Goal: Task Accomplishment & Management: Manage account settings

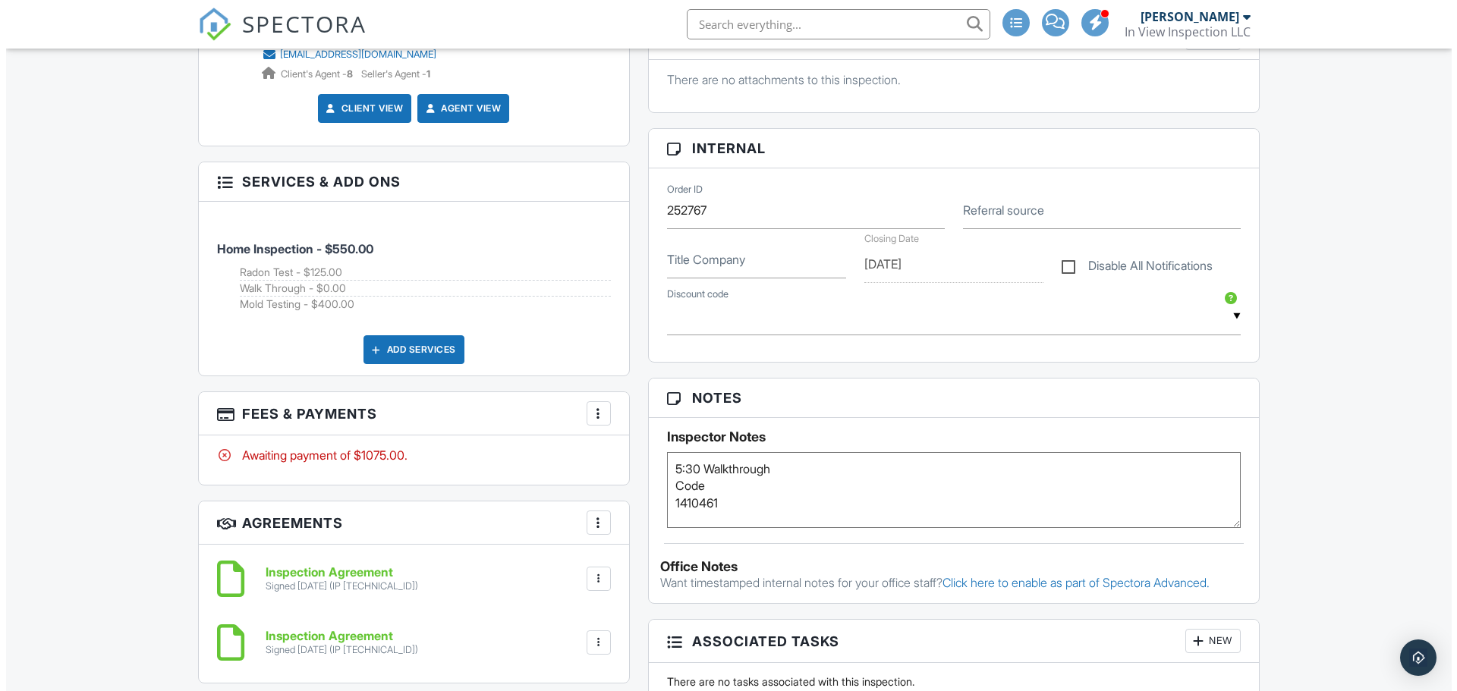
scroll to position [835, 0]
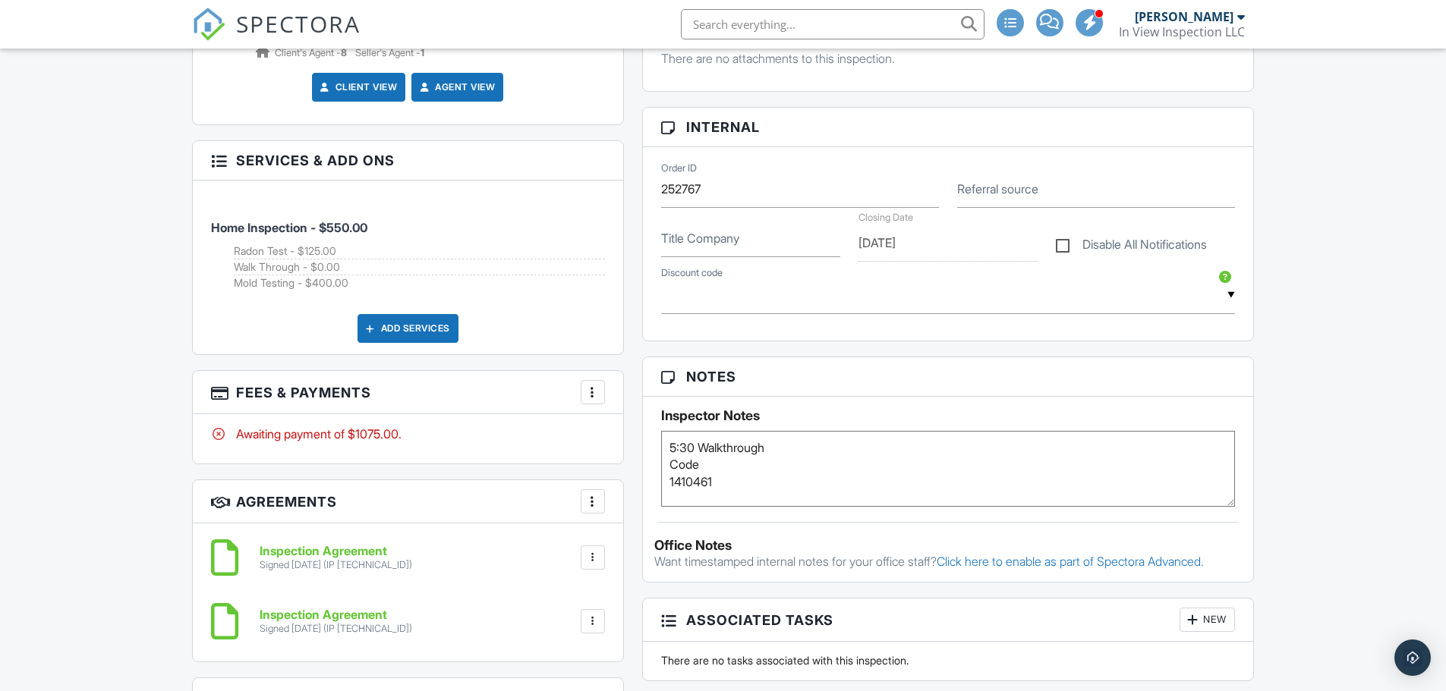
click at [589, 392] on div at bounding box center [592, 392] width 15 height 15
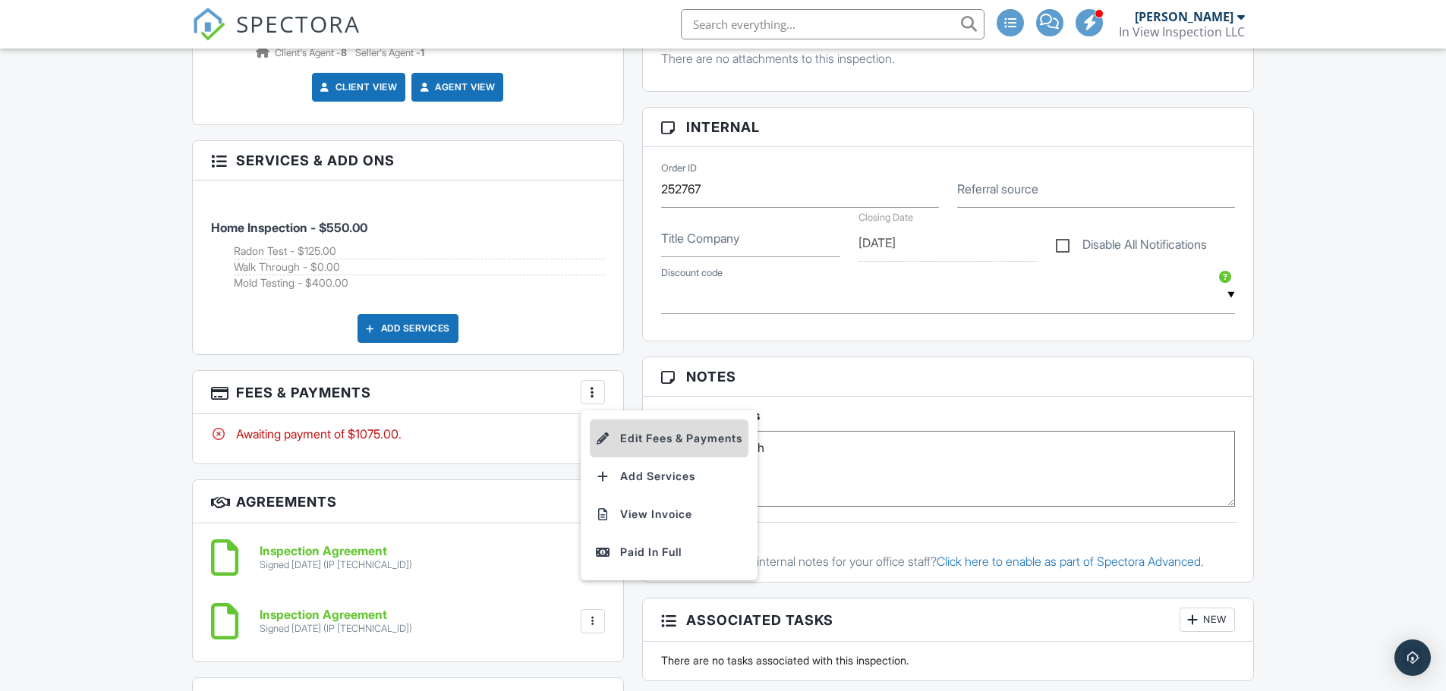
click at [653, 442] on li "Edit Fees & Payments" at bounding box center [669, 439] width 159 height 38
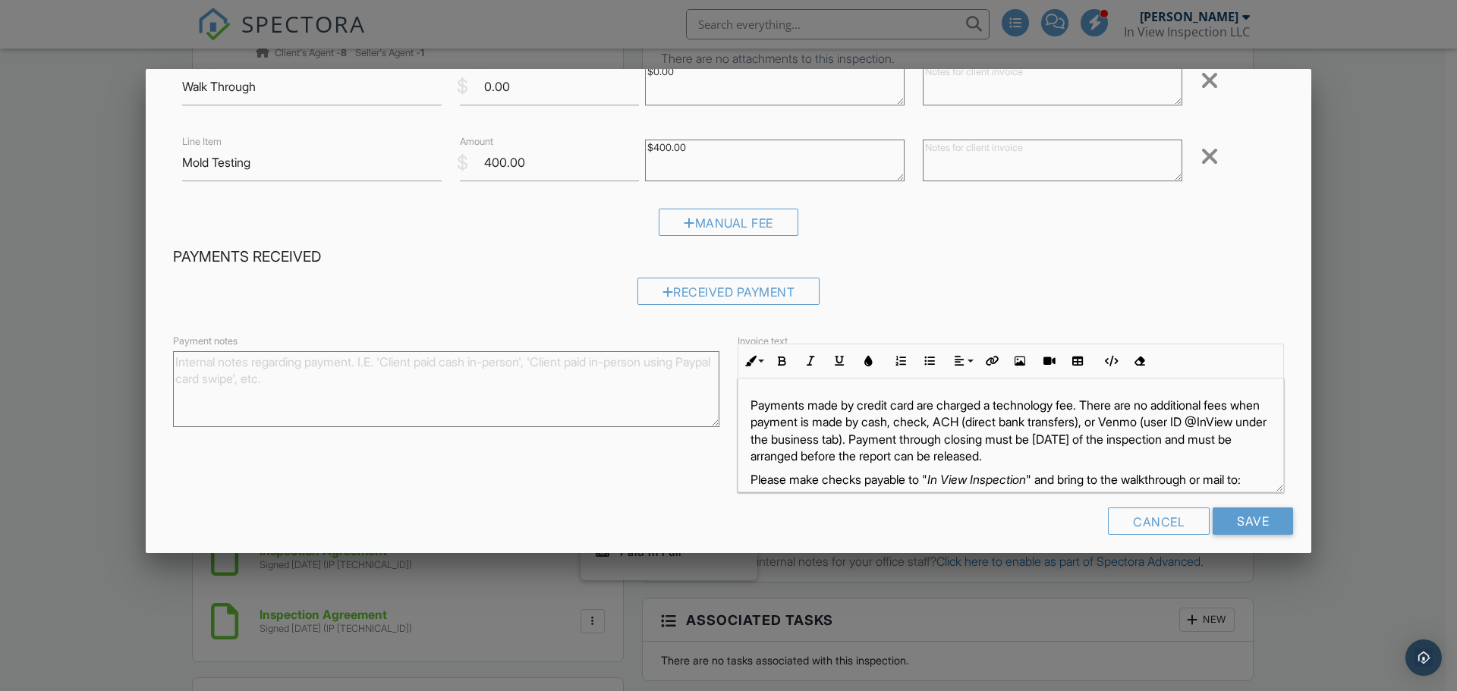
scroll to position [284, 0]
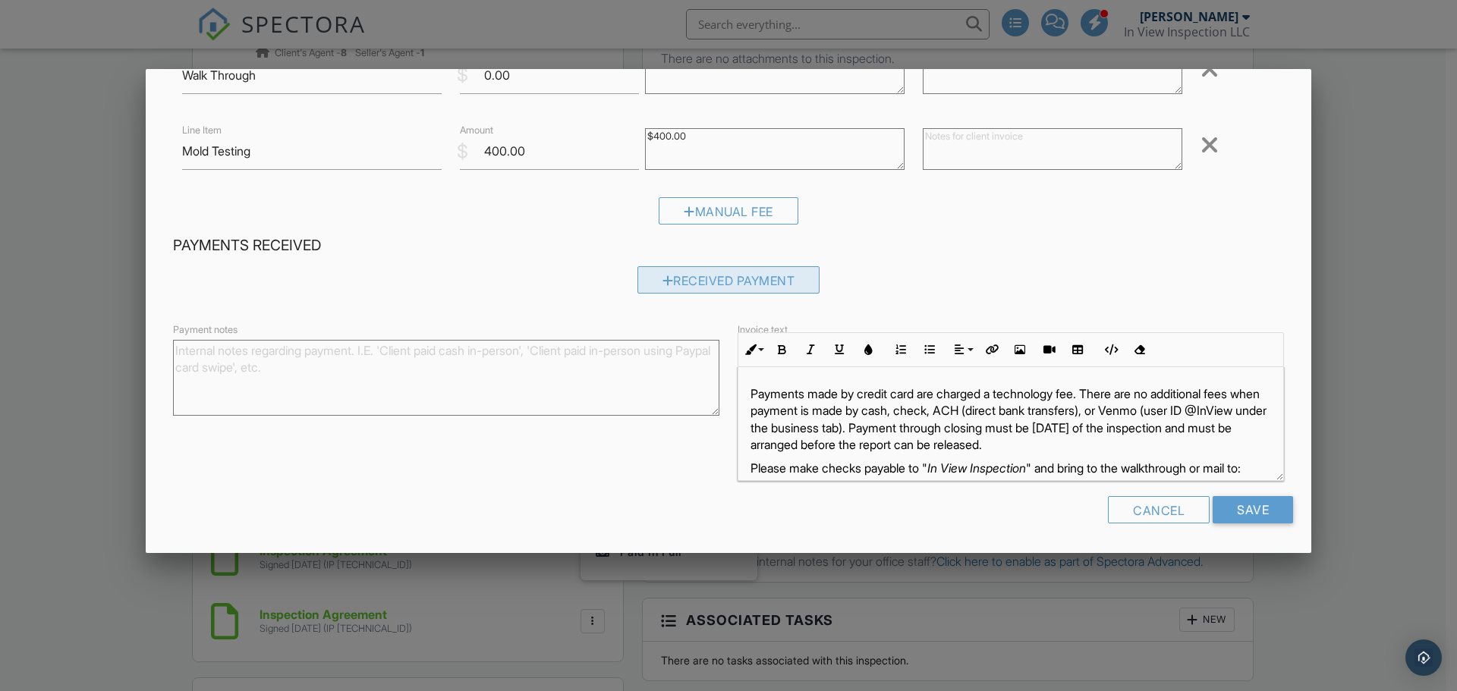
click at [663, 282] on div at bounding box center [668, 281] width 11 height 12
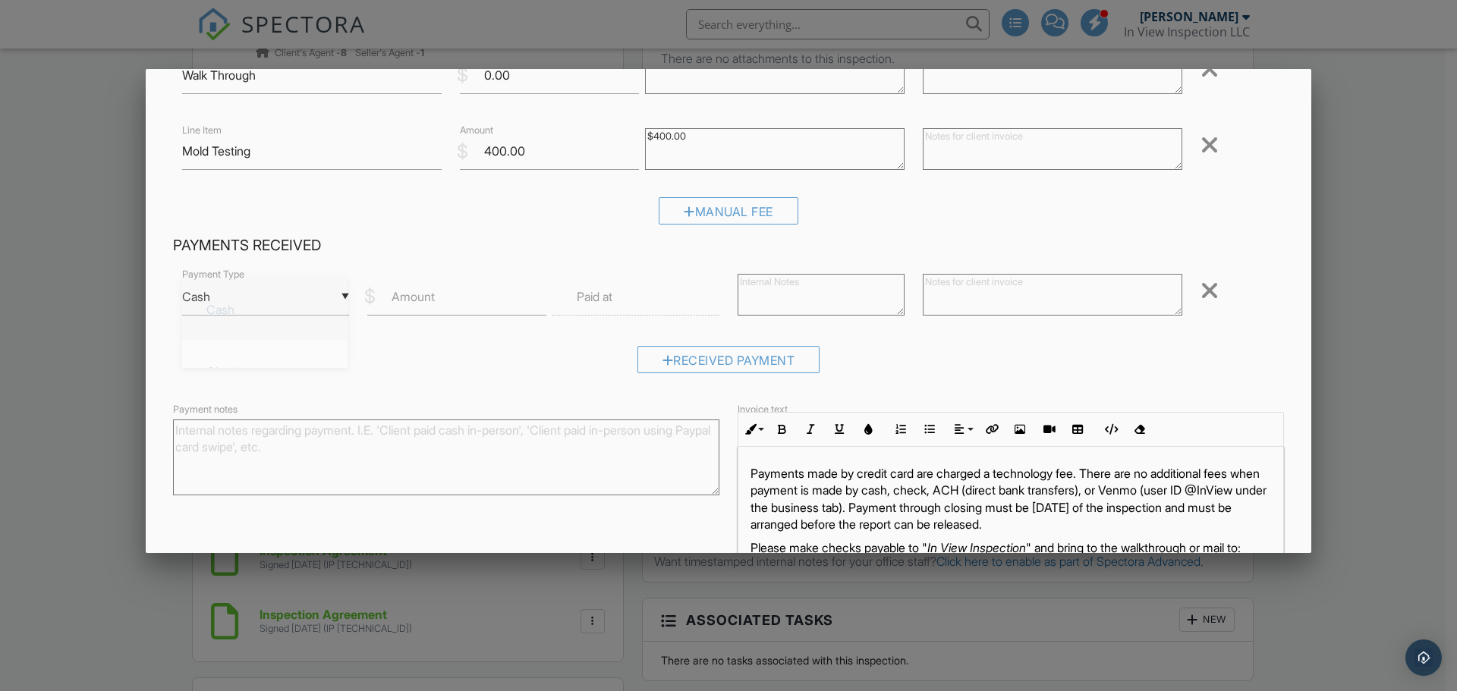
click at [261, 304] on div "▼ Cash Cash Check On-Site Card Other Cash Check On-Site Card Other" at bounding box center [265, 297] width 167 height 37
drag, startPoint x: 268, startPoint y: 375, endPoint x: 382, endPoint y: 322, distance: 125.6
click at [269, 373] on span "Check" at bounding box center [264, 372] width 141 height 38
type input "Check"
click at [424, 300] on label "Amount" at bounding box center [413, 296] width 43 height 17
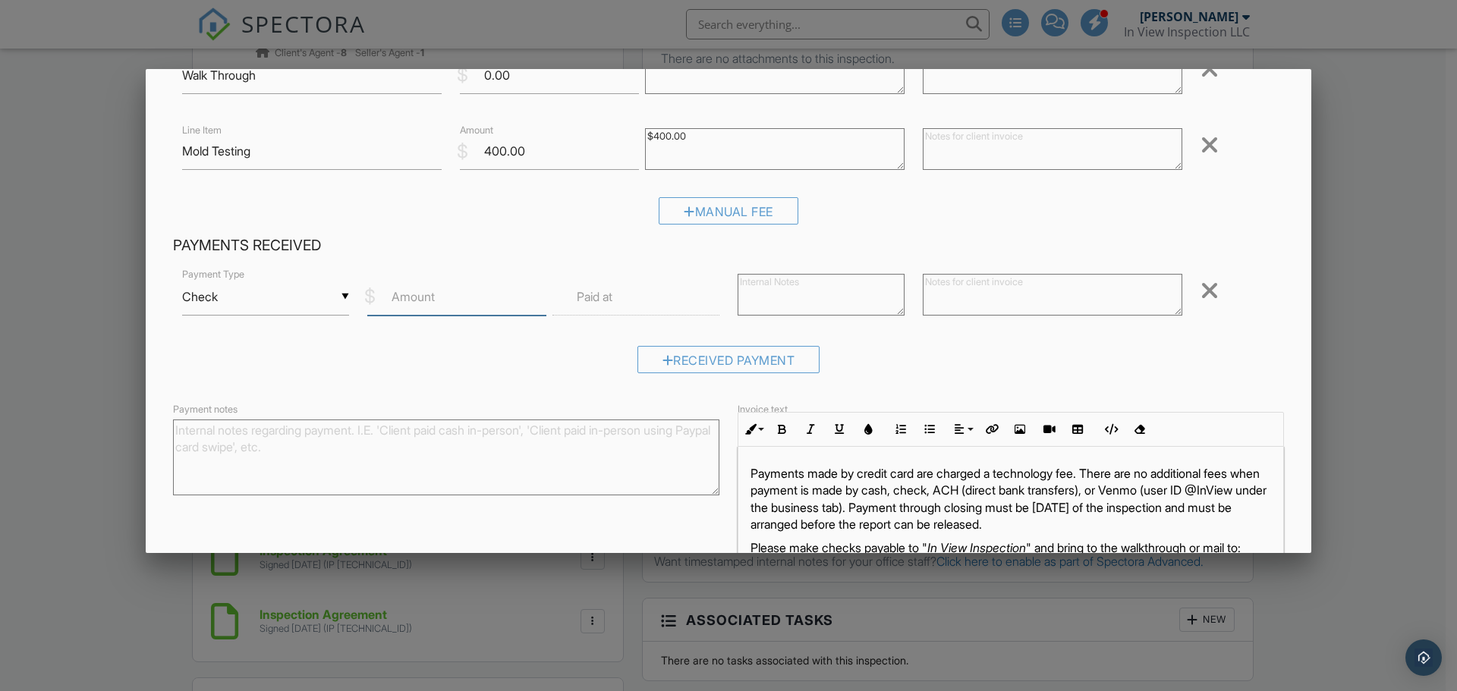
click at [424, 300] on input "Amount" at bounding box center [456, 297] width 179 height 37
type input "1075.00"
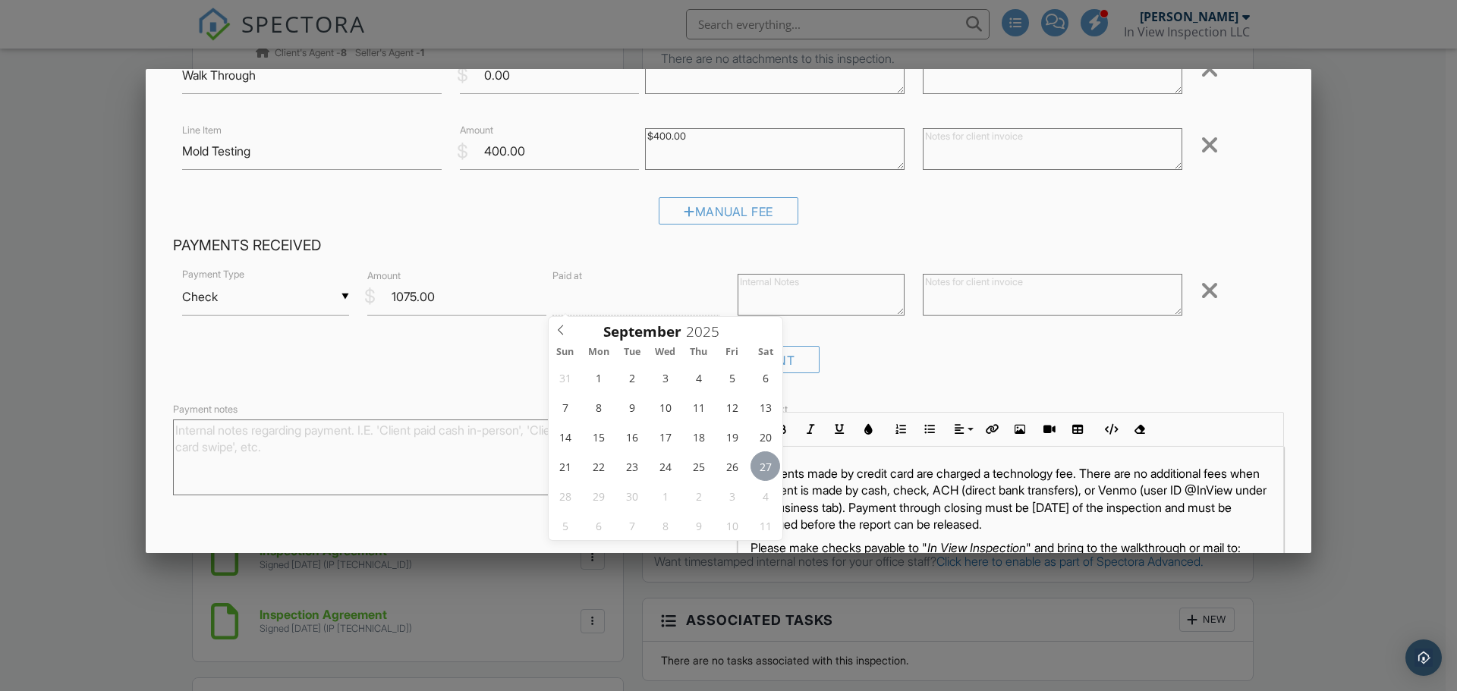
type input "09/27/2025 12:00 PM"
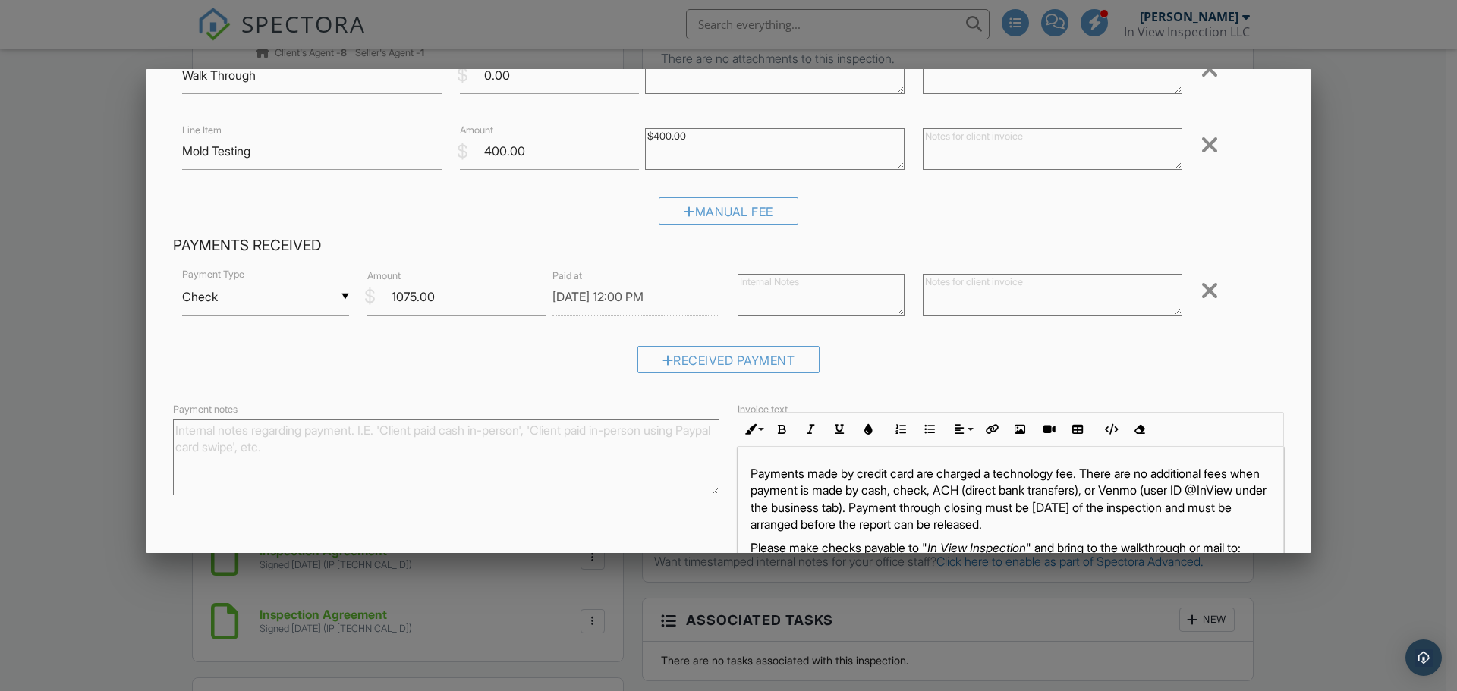
click at [961, 293] on textarea at bounding box center [1053, 295] width 260 height 42
drag, startPoint x: 1071, startPoint y: 282, endPoint x: 988, endPoint y: 287, distance: 82.9
click at [988, 287] on textarea "Heartland Title Check# 31532" at bounding box center [1053, 295] width 260 height 42
type textarea "Heartland Title Check# 31532"
click at [1173, 341] on div "▼ Check Cash Check On-Site Card Other Cash Check On-Site Card Other Payment Typ…" at bounding box center [728, 325] width 1111 height 118
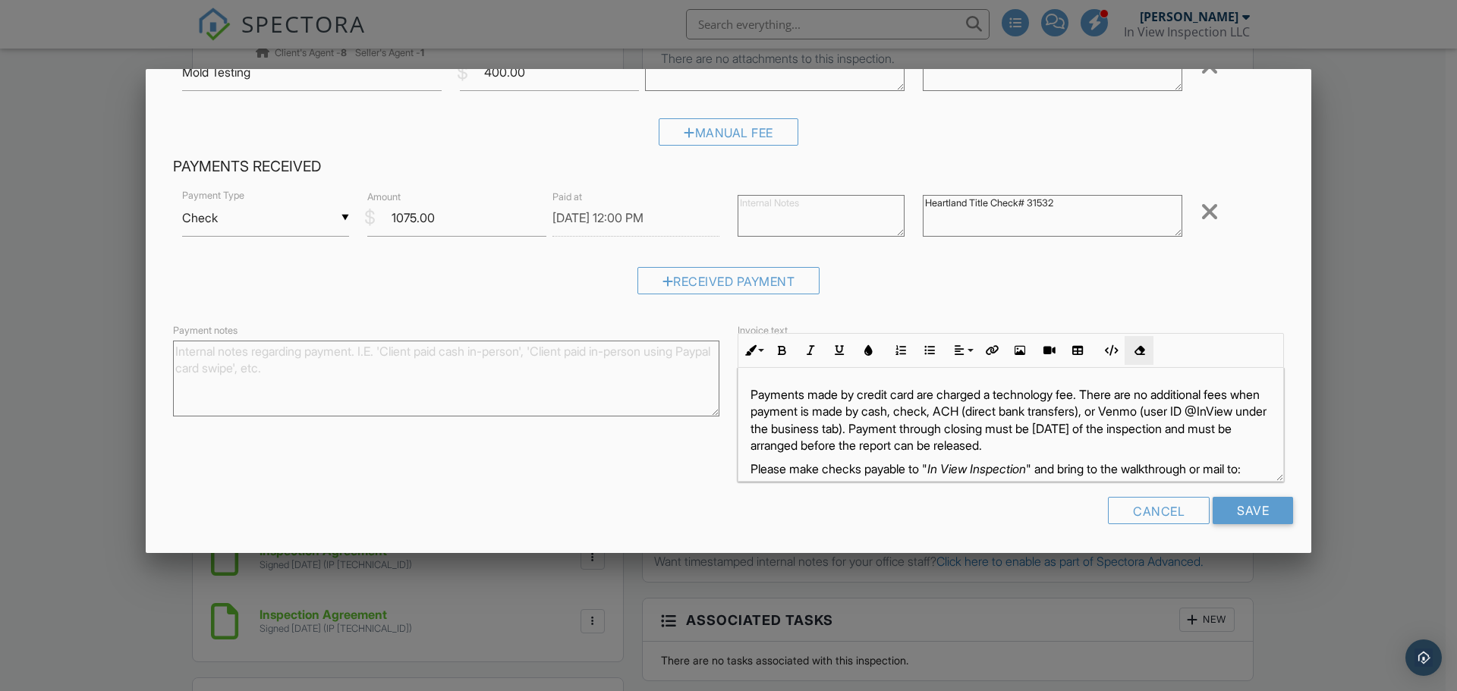
scroll to position [364, 0]
click at [1258, 512] on input "Save" at bounding box center [1253, 509] width 80 height 27
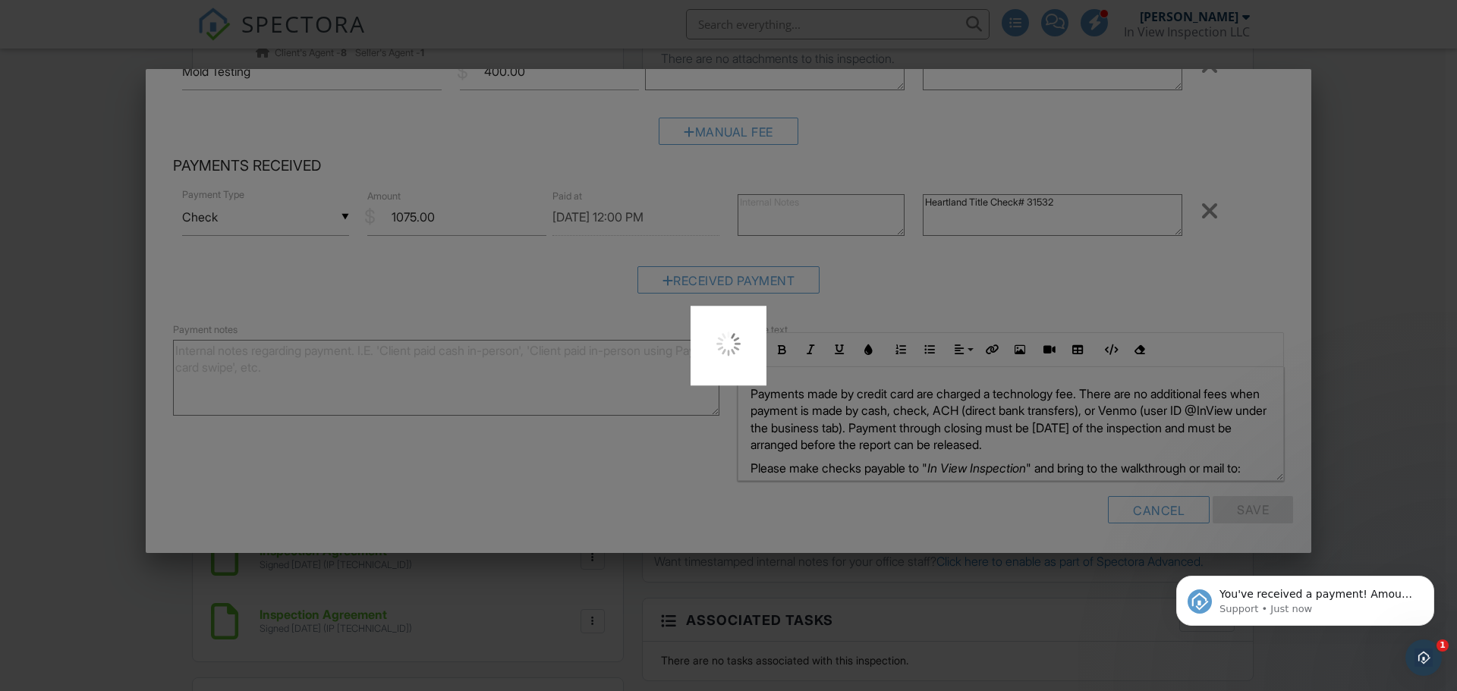
scroll to position [0, 0]
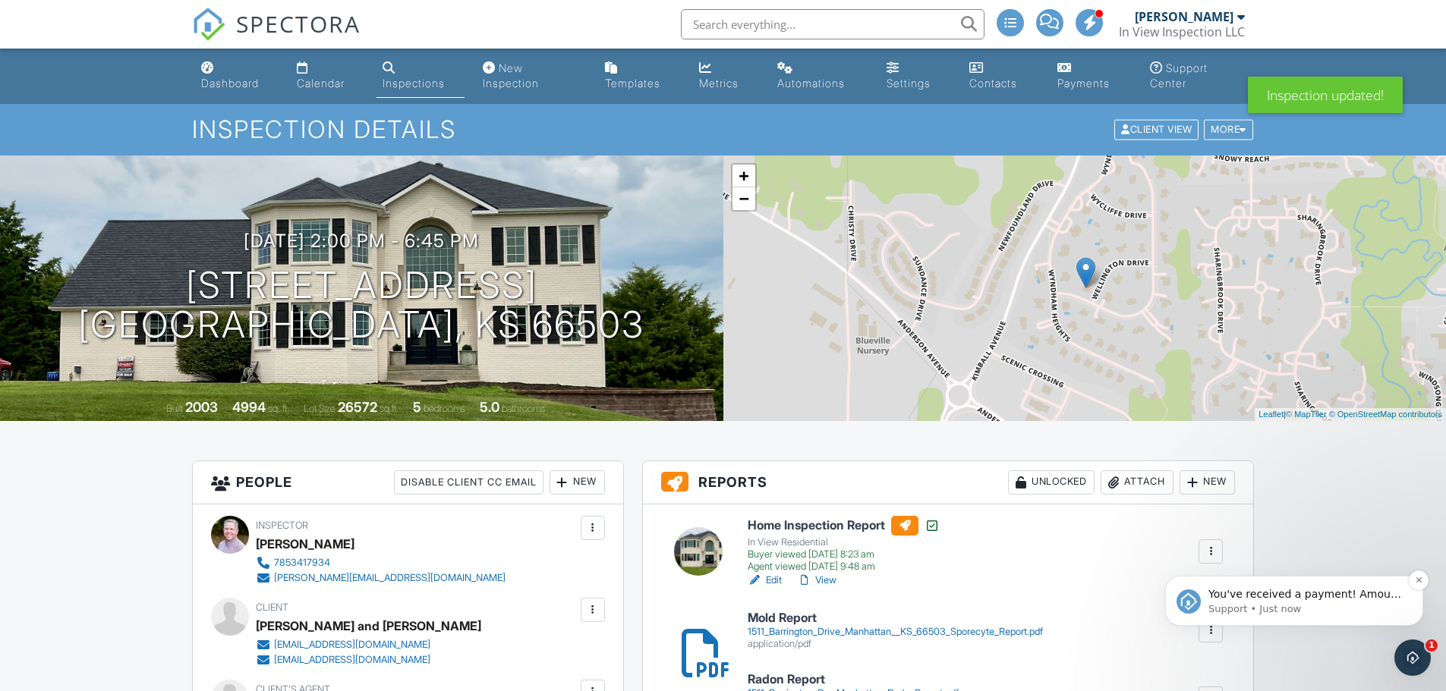
click at [1331, 596] on span "You've received a payment! Amount $1075.00 Fee $0.00 Net $1075.00 Transaction #…" at bounding box center [1304, 617] width 193 height 58
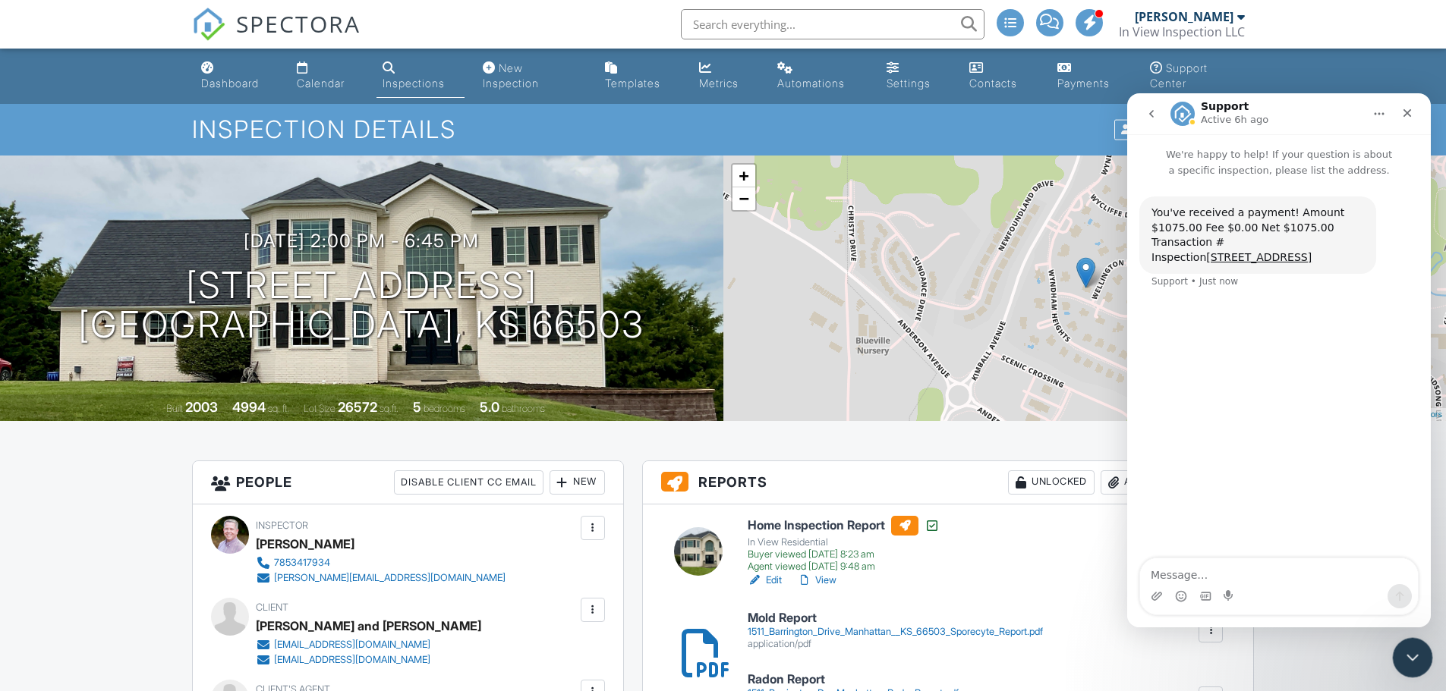
click at [1414, 661] on icon "Close Intercom Messenger" at bounding box center [1410, 656] width 18 height 18
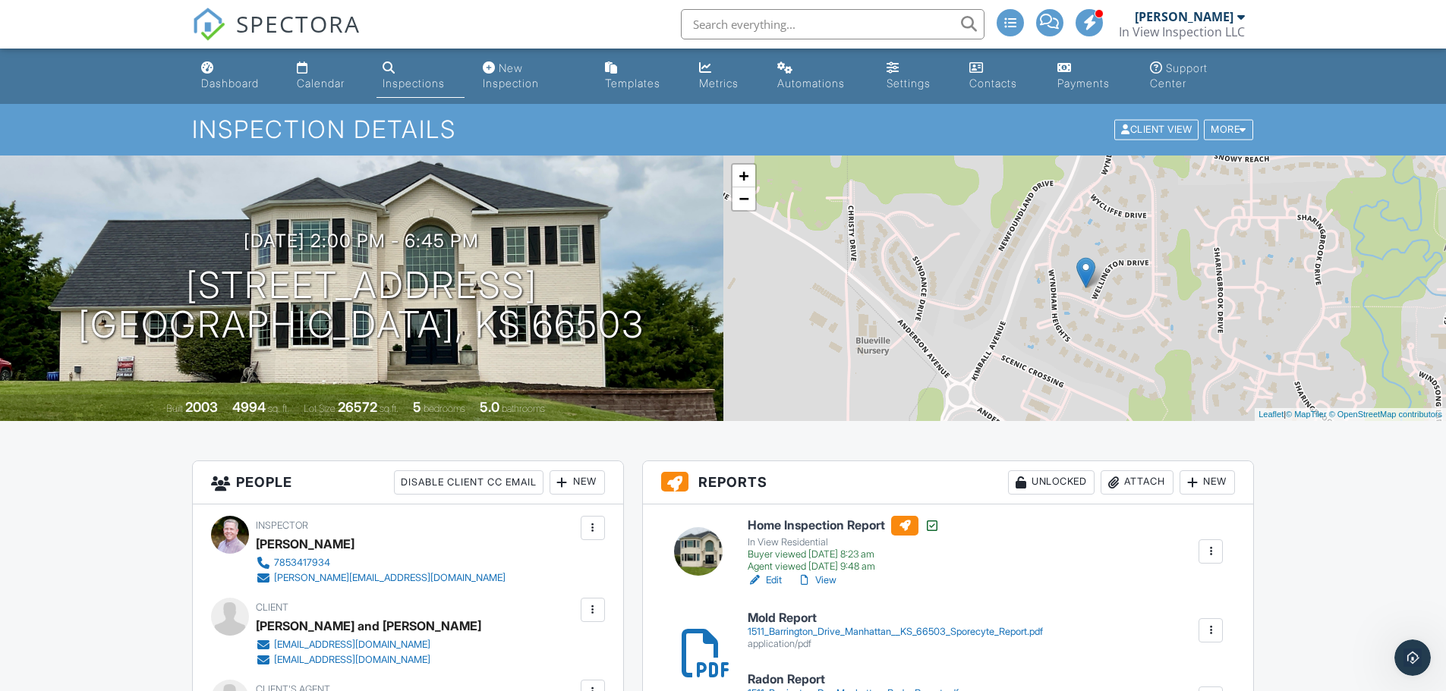
click at [746, 21] on input "text" at bounding box center [833, 24] width 304 height 30
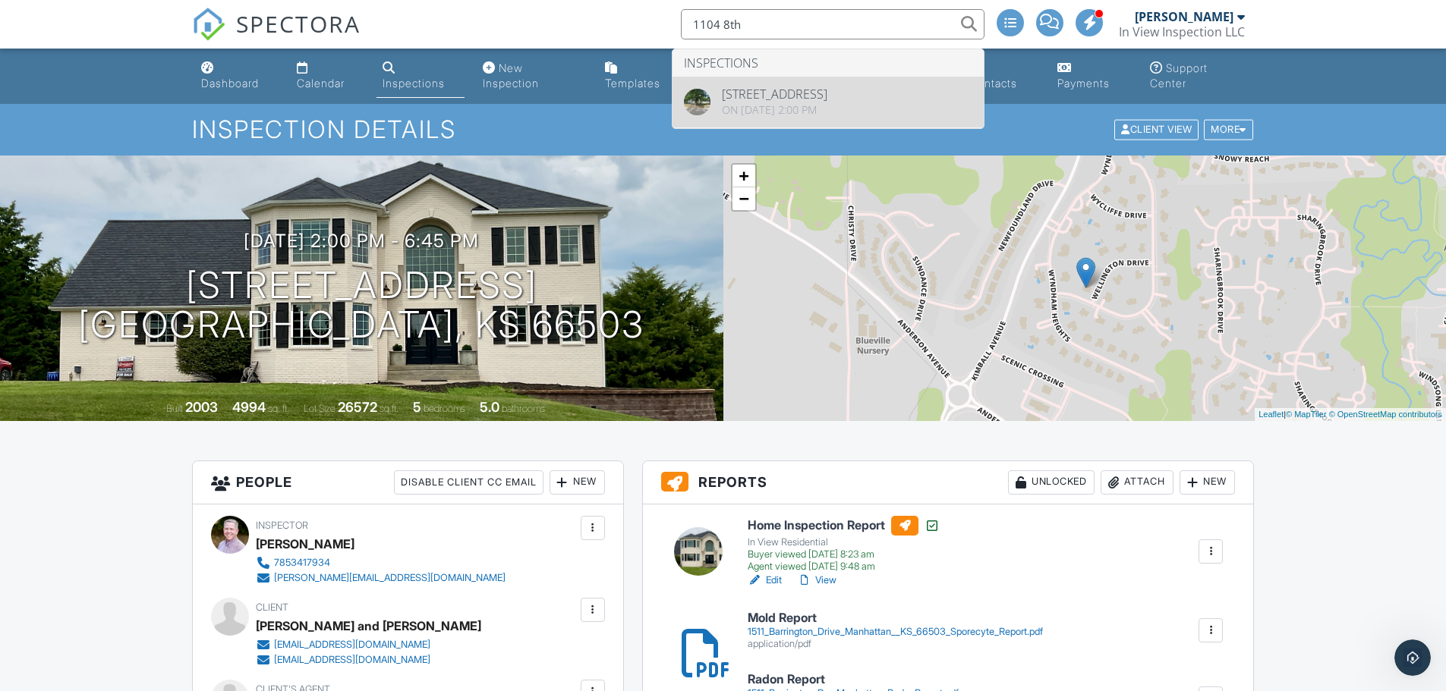
type input "1104 8th"
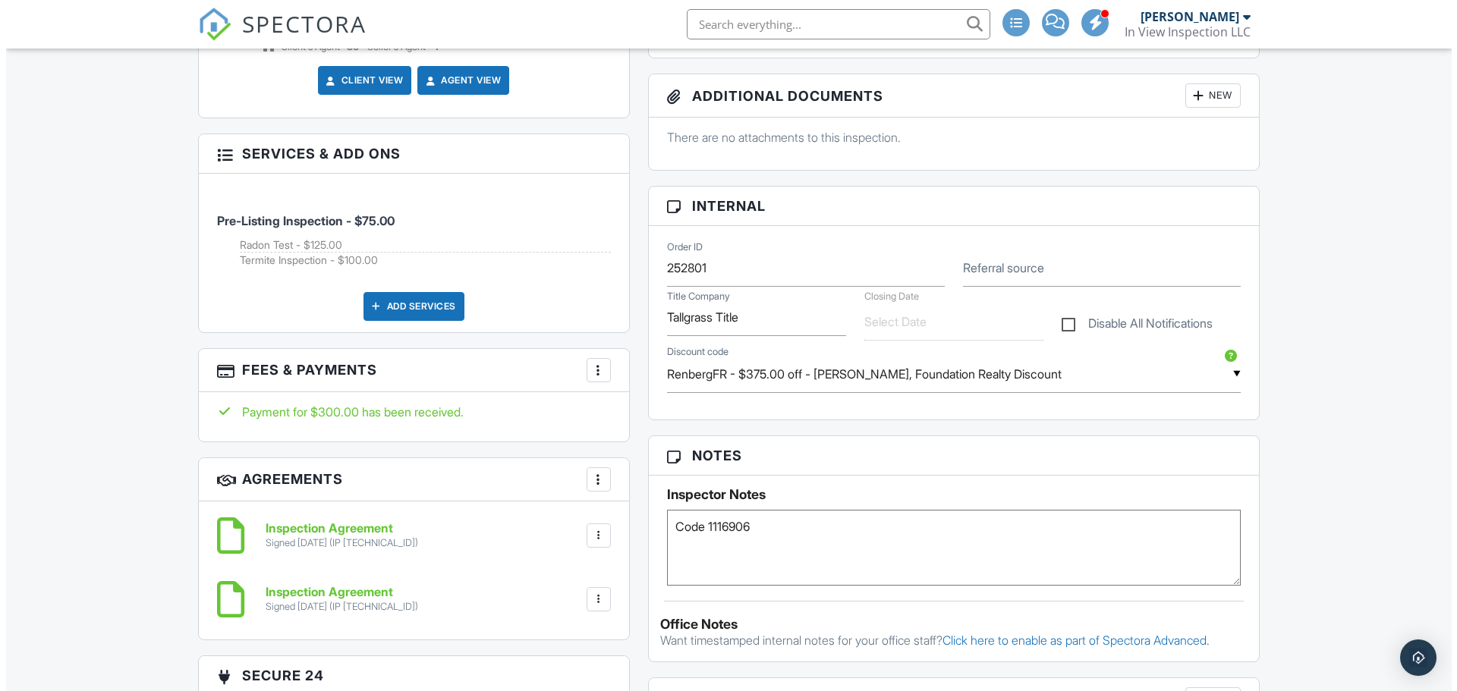
scroll to position [759, 0]
click at [593, 373] on div at bounding box center [592, 369] width 15 height 15
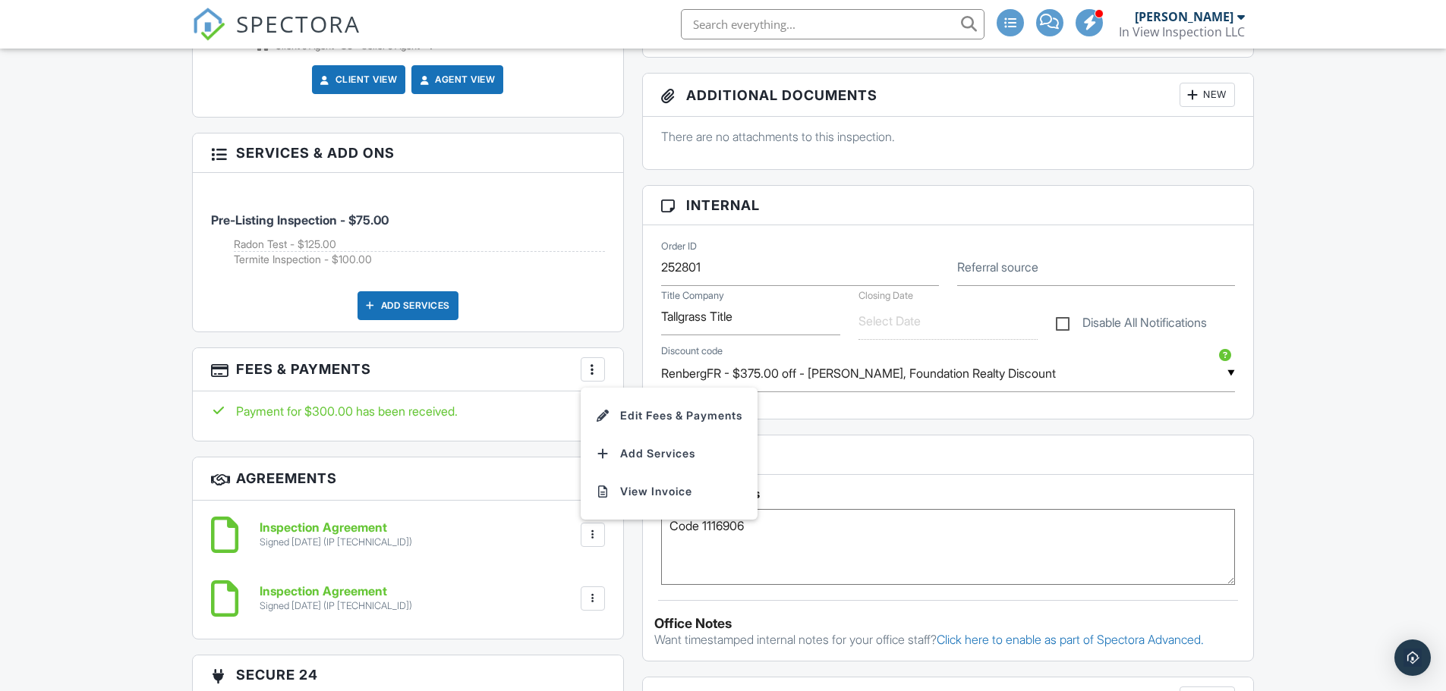
click at [634, 416] on li "Edit Fees & Payments" at bounding box center [669, 416] width 159 height 38
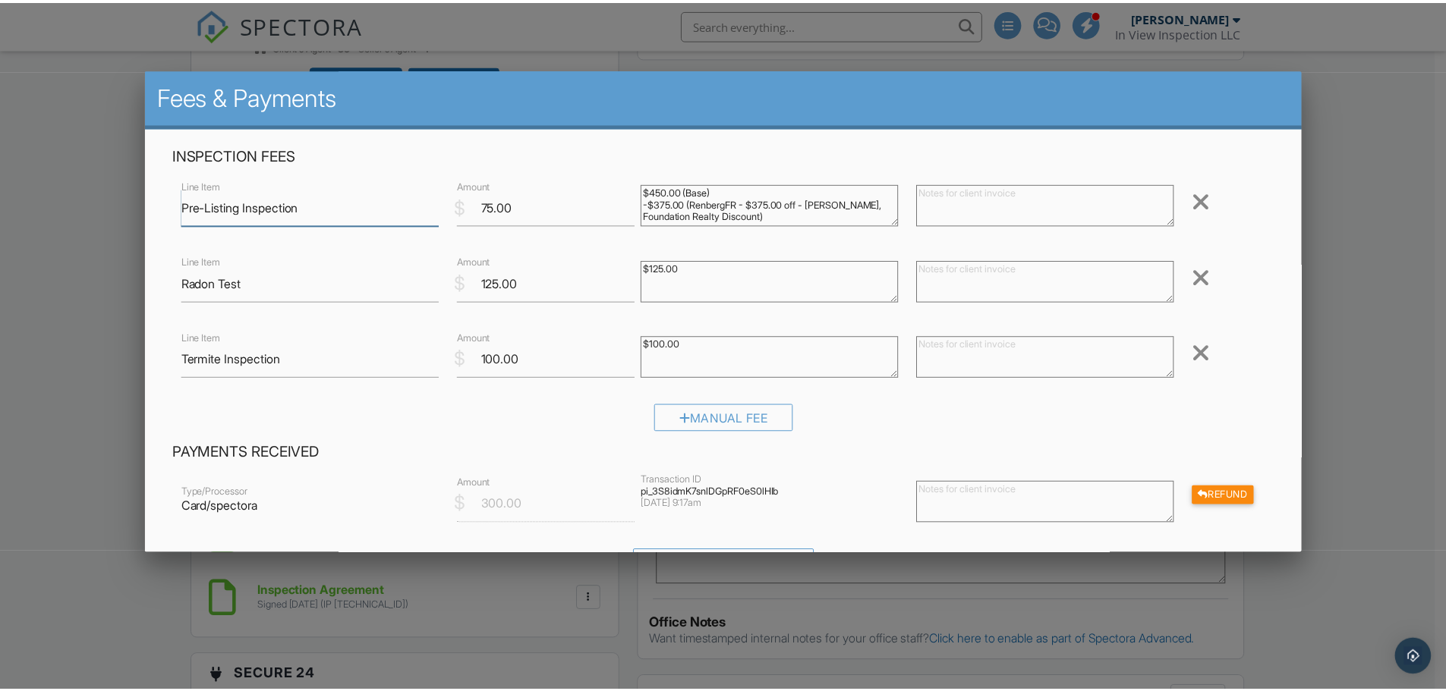
scroll to position [76, 0]
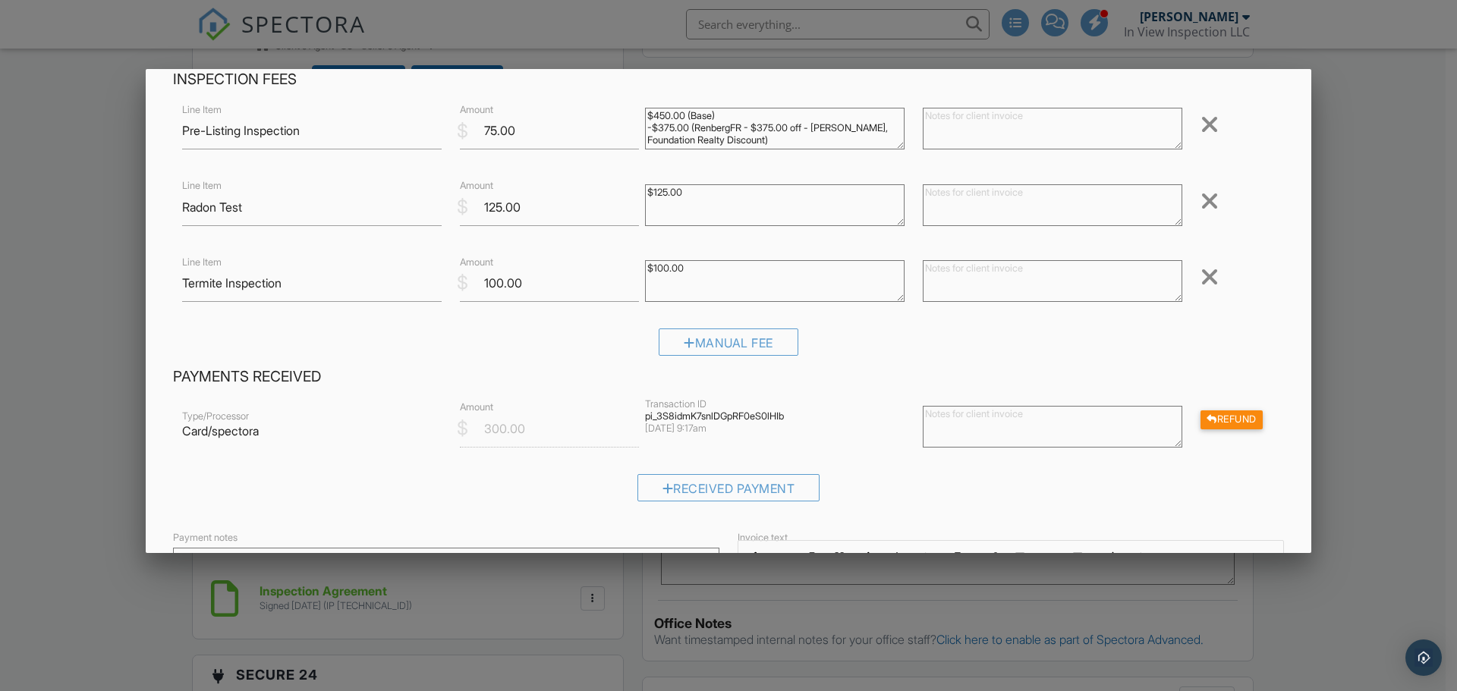
click at [1374, 408] on div at bounding box center [728, 356] width 1457 height 864
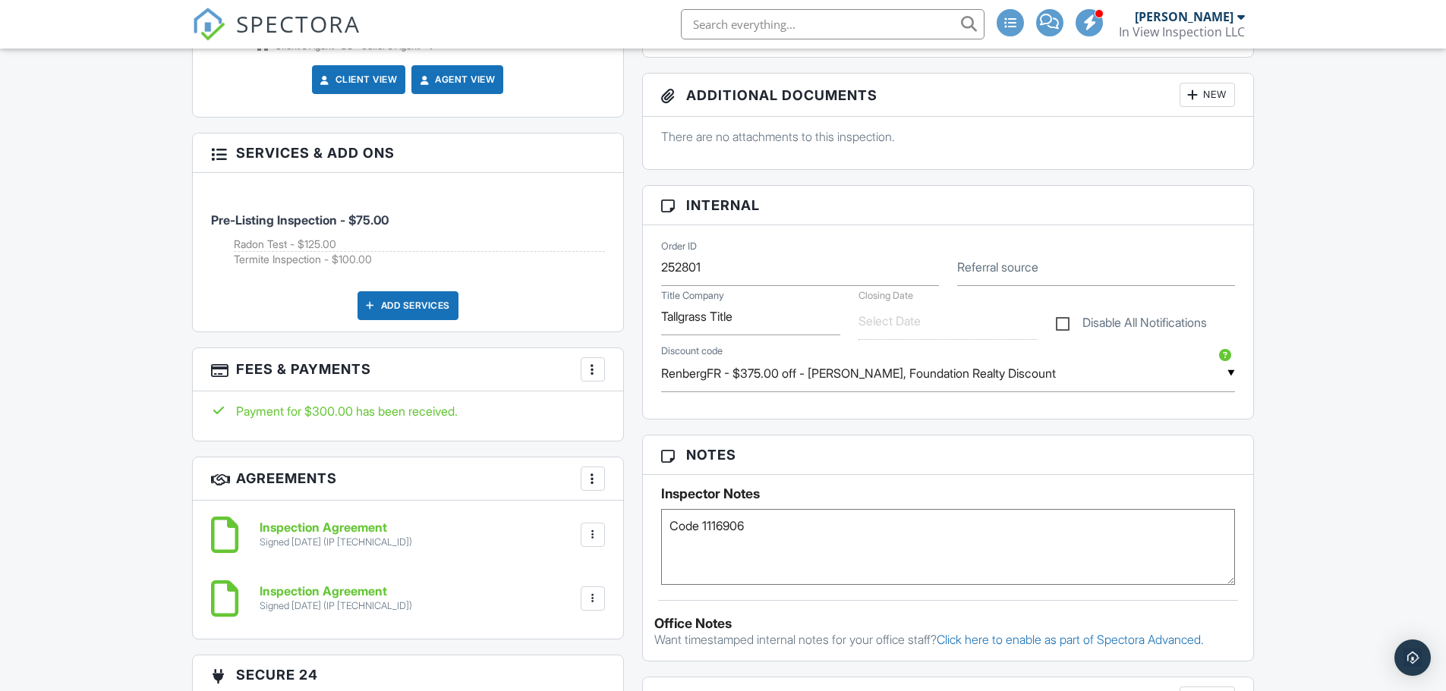
scroll to position [0, 0]
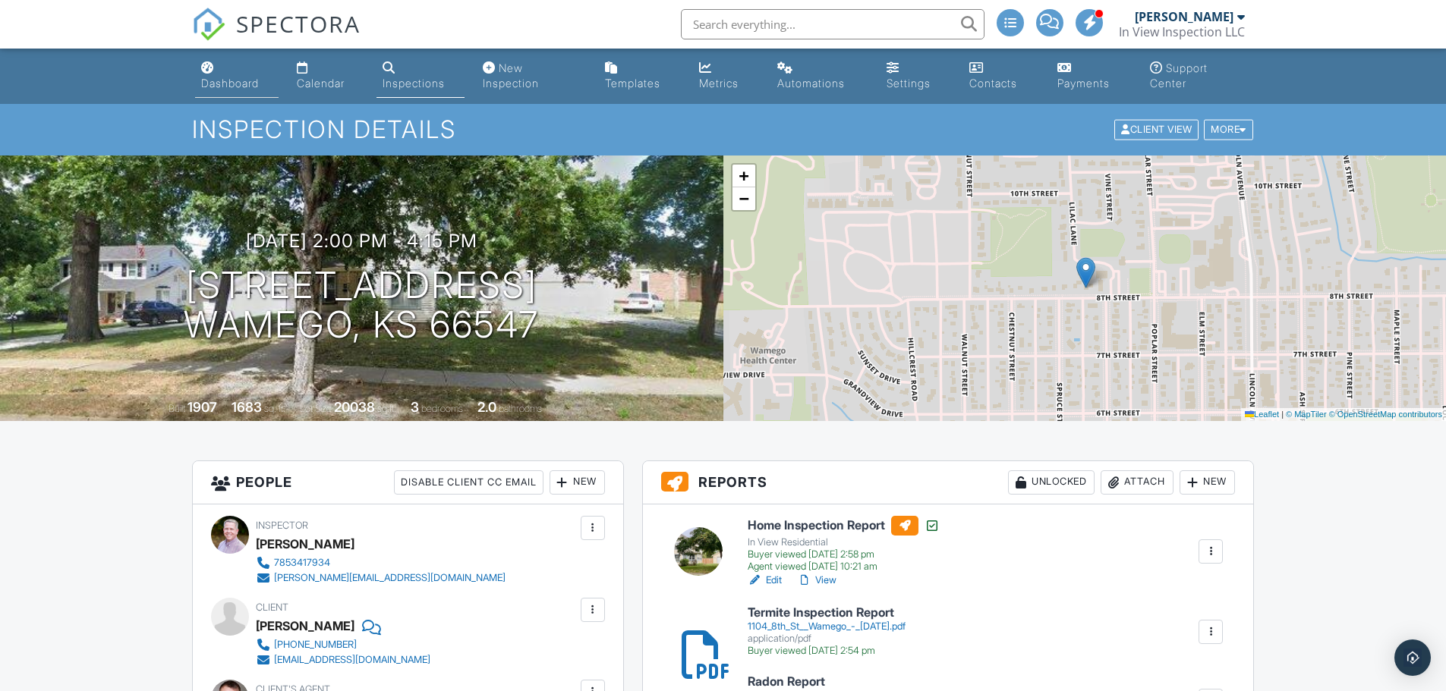
click at [232, 88] on div "Dashboard" at bounding box center [230, 83] width 58 height 13
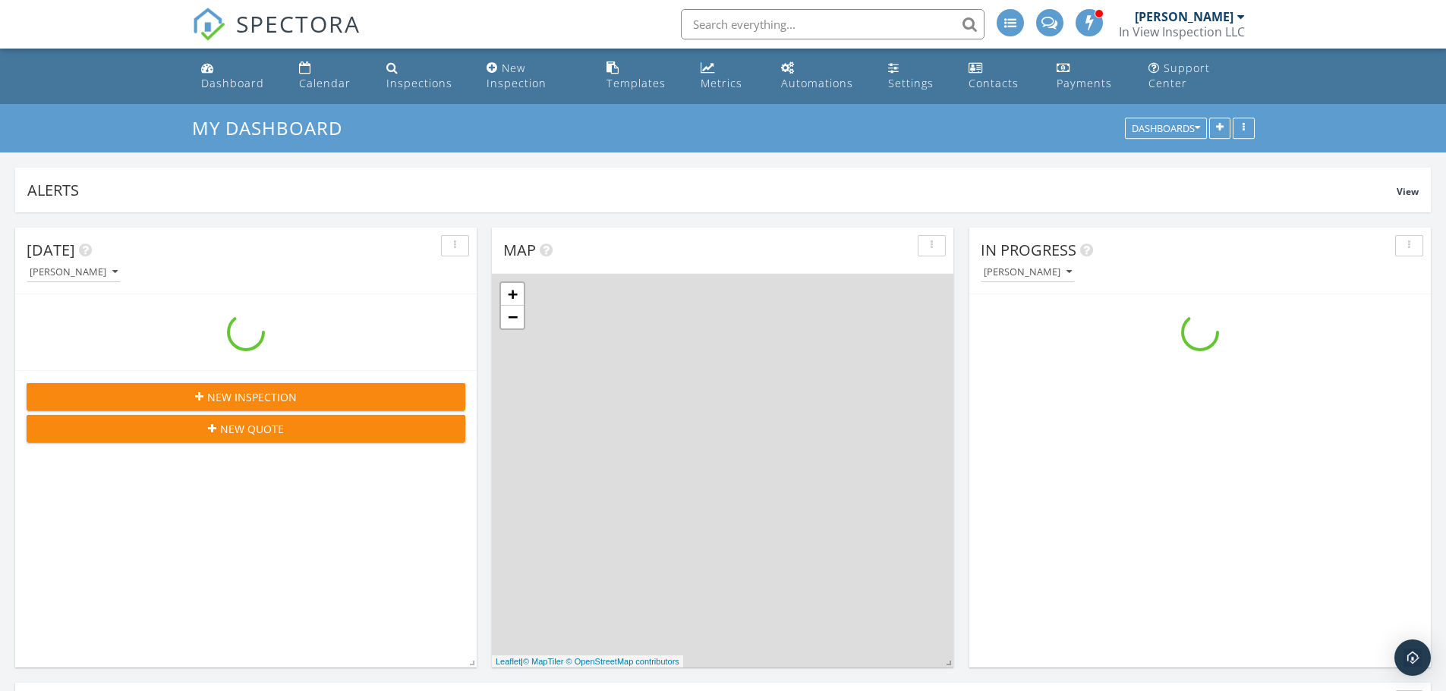
scroll to position [1481, 1469]
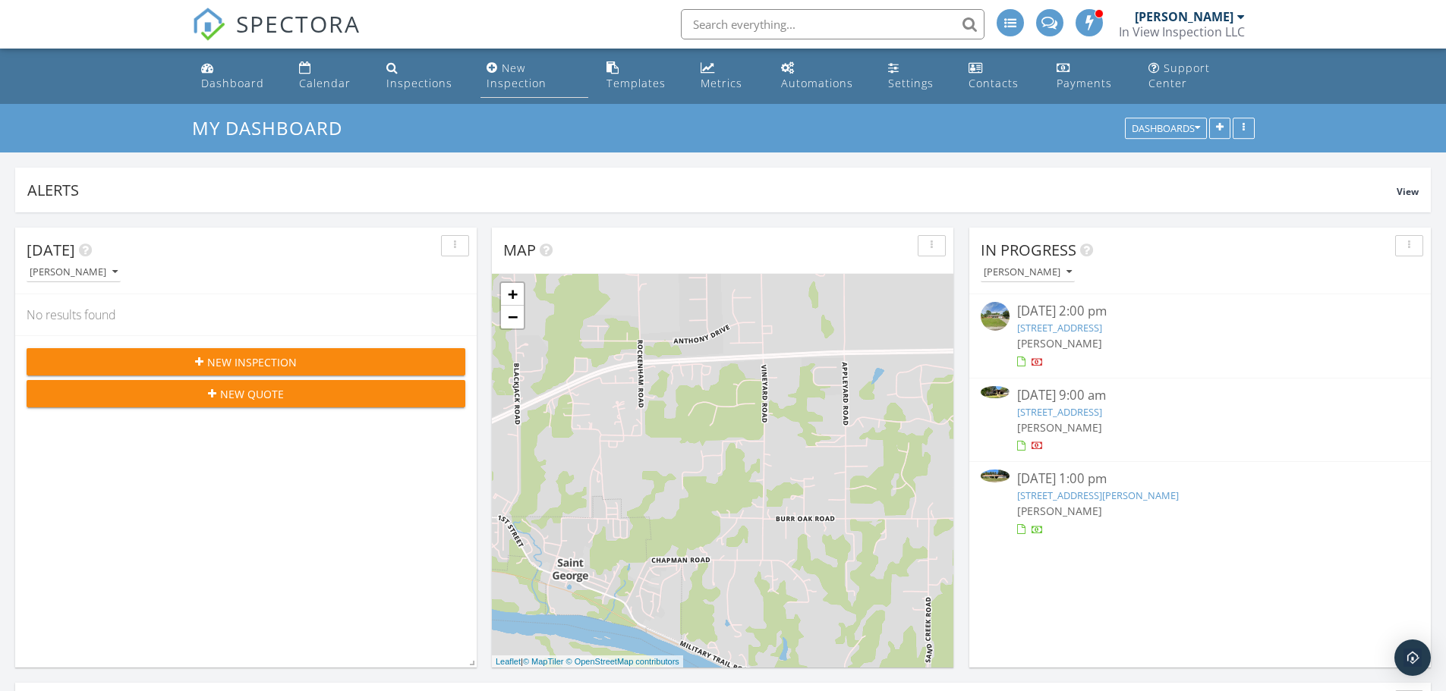
click at [512, 81] on div "New Inspection" at bounding box center [517, 76] width 60 height 30
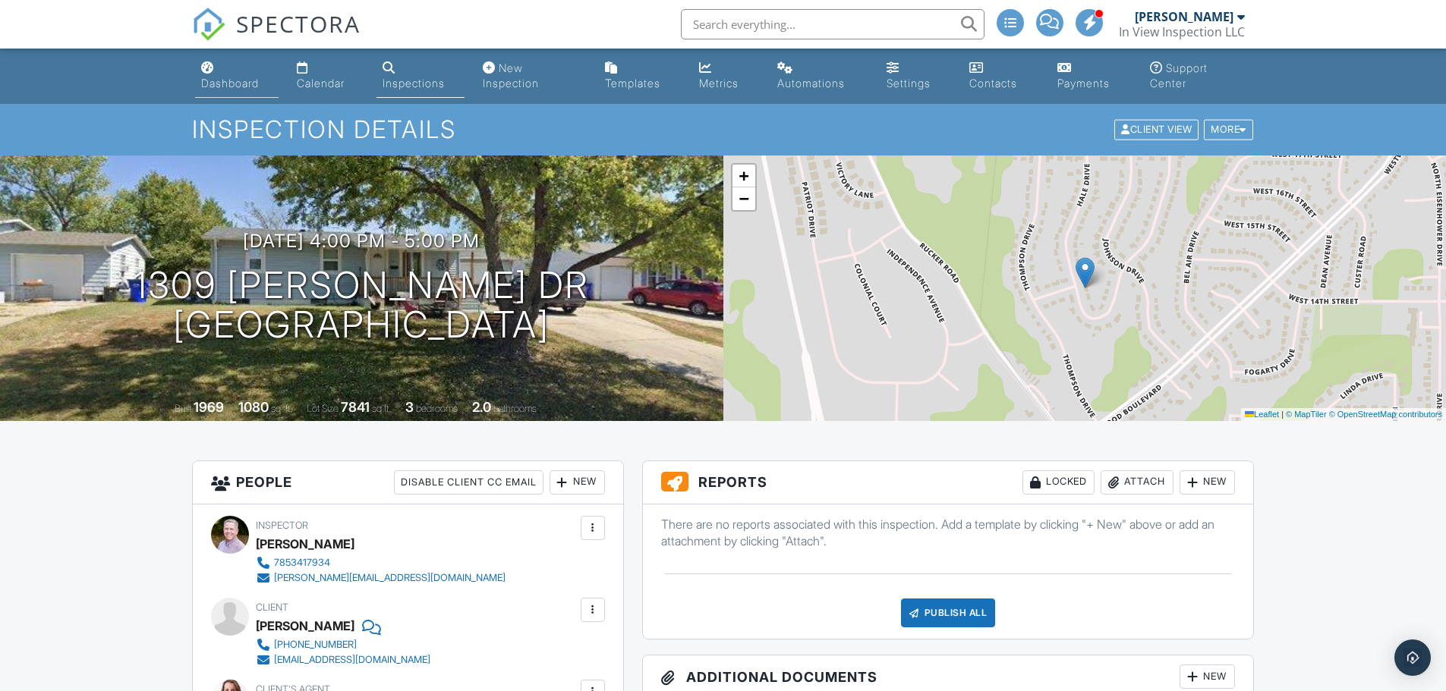
click at [221, 83] on div "Dashboard" at bounding box center [230, 83] width 58 height 13
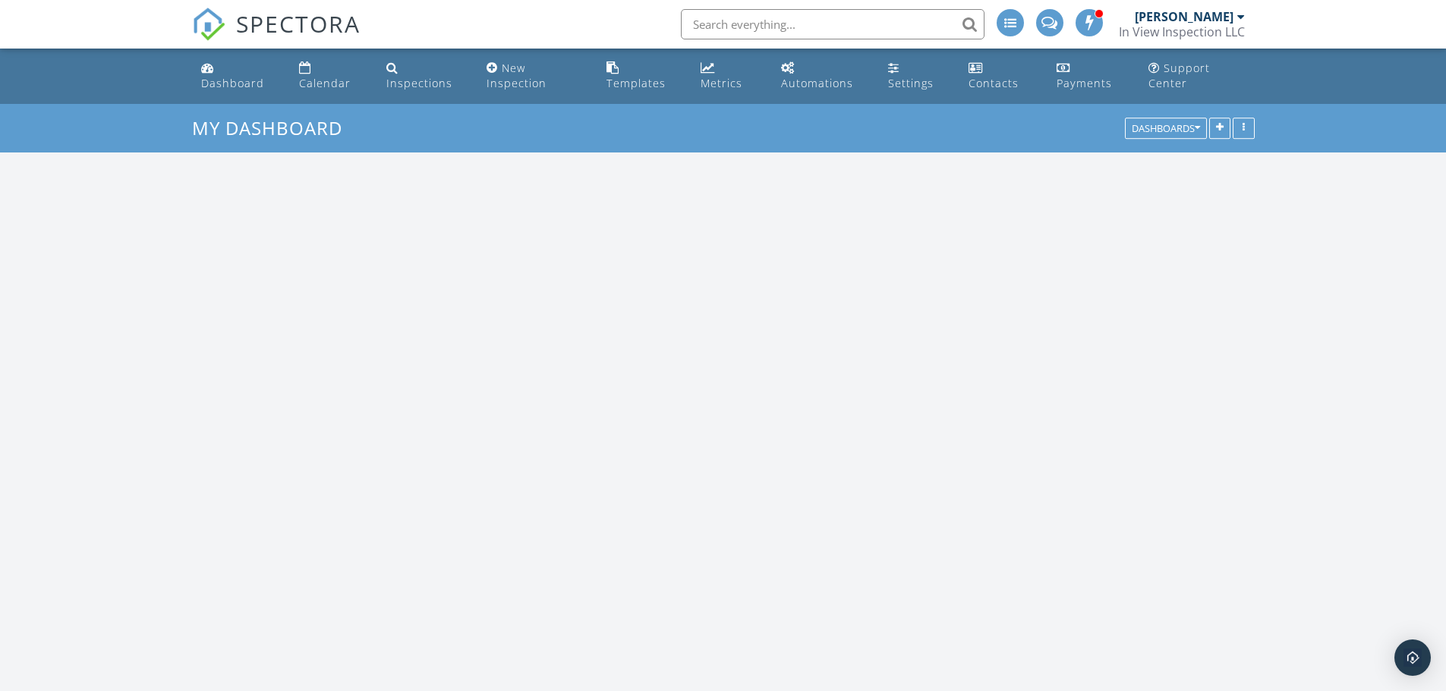
scroll to position [1481, 1469]
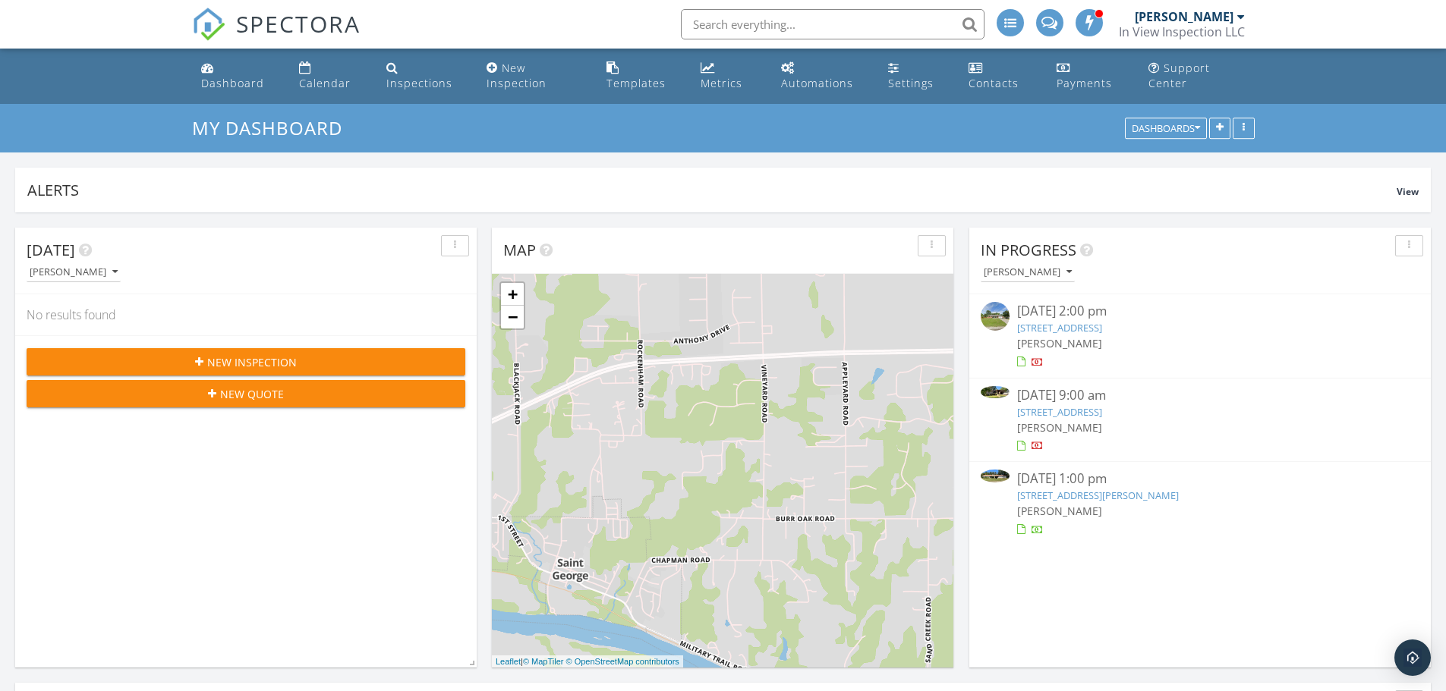
click at [1104, 496] on link "[STREET_ADDRESS][PERSON_NAME]" at bounding box center [1098, 496] width 162 height 14
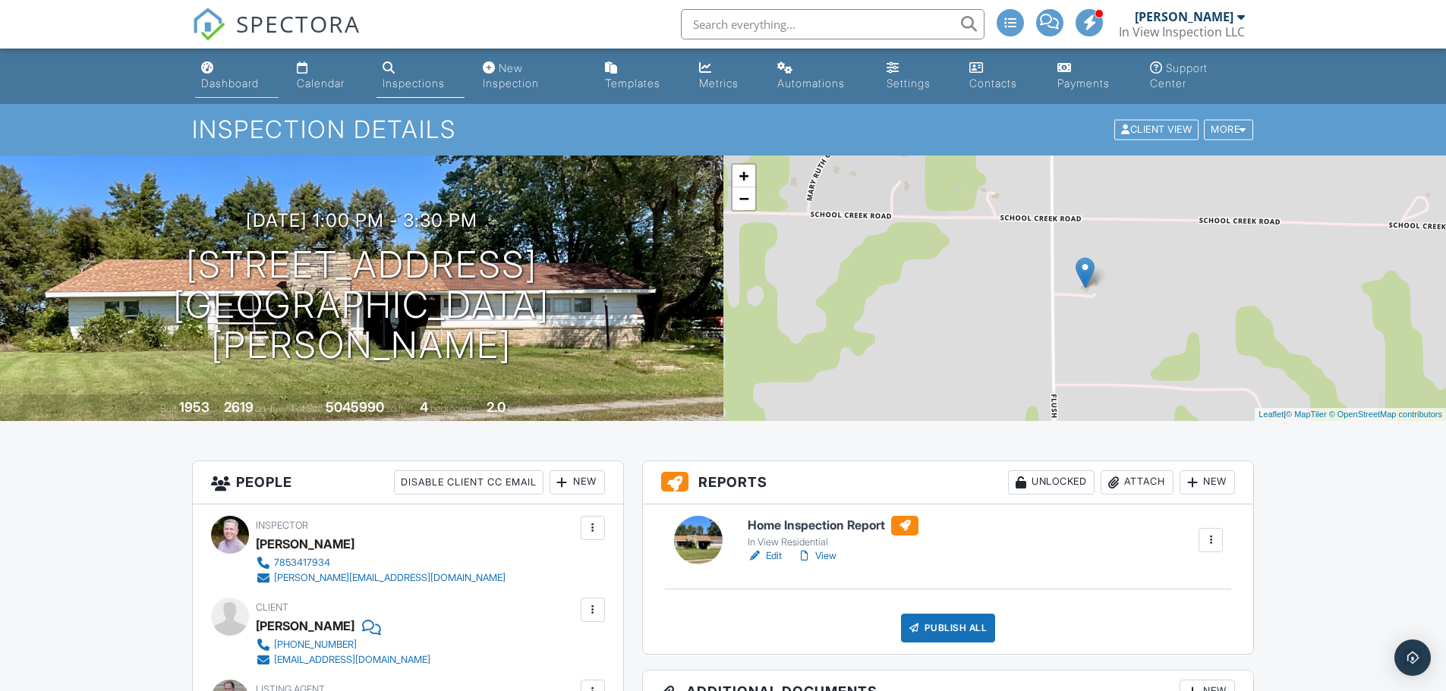
click at [216, 82] on div "Dashboard" at bounding box center [230, 83] width 58 height 13
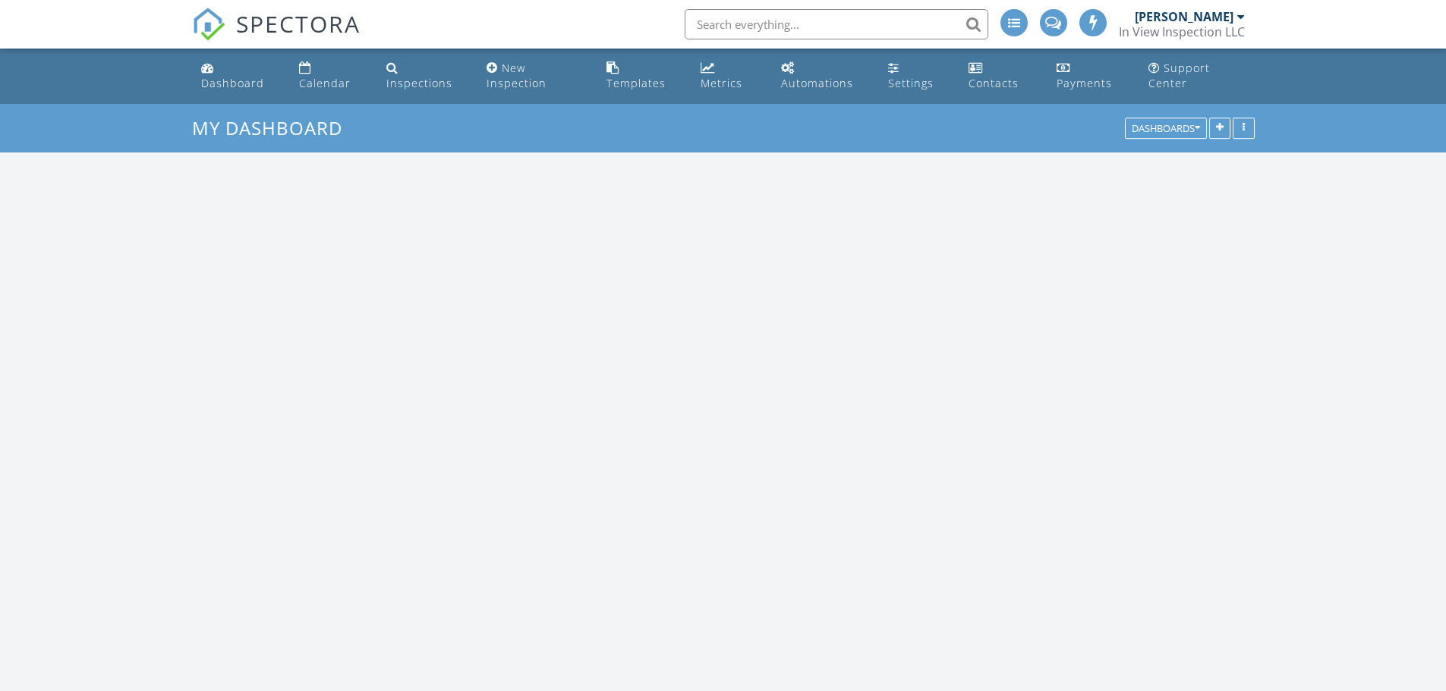
scroll to position [1481, 1469]
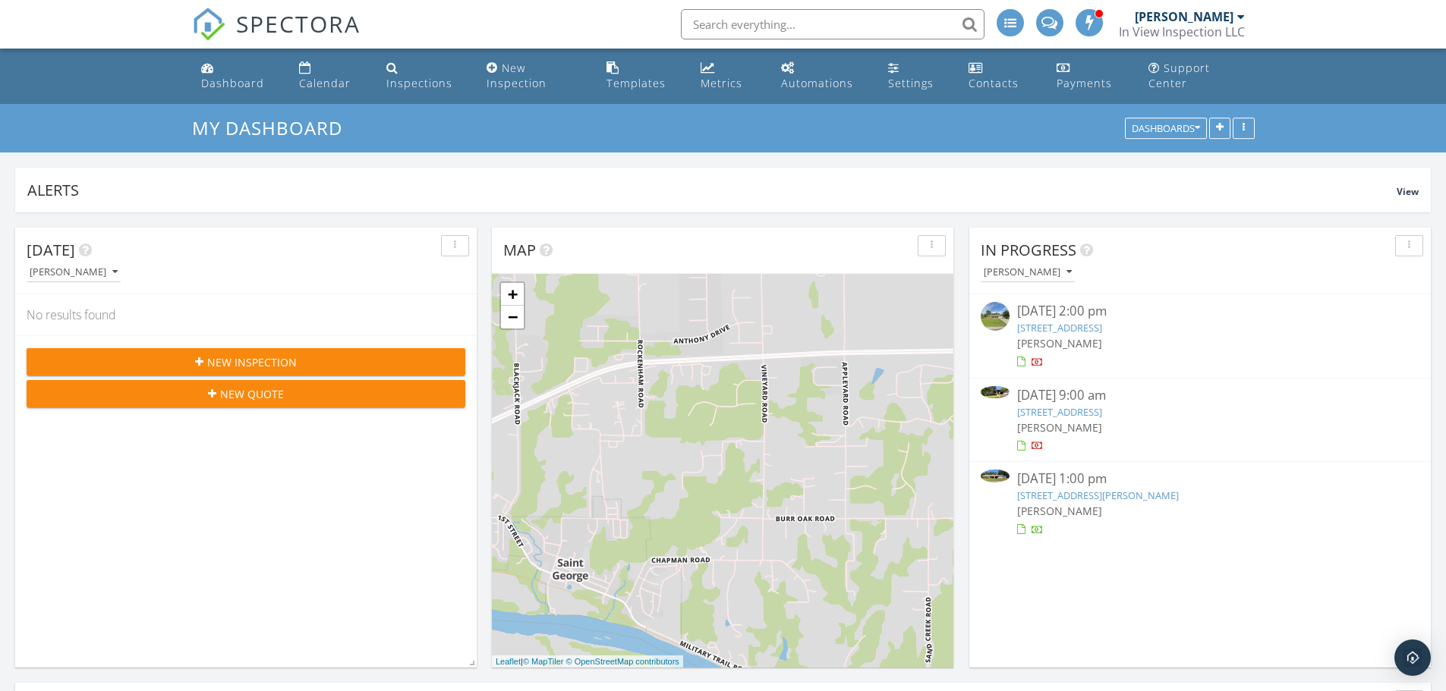
click at [1088, 411] on link "[STREET_ADDRESS]" at bounding box center [1059, 412] width 85 height 14
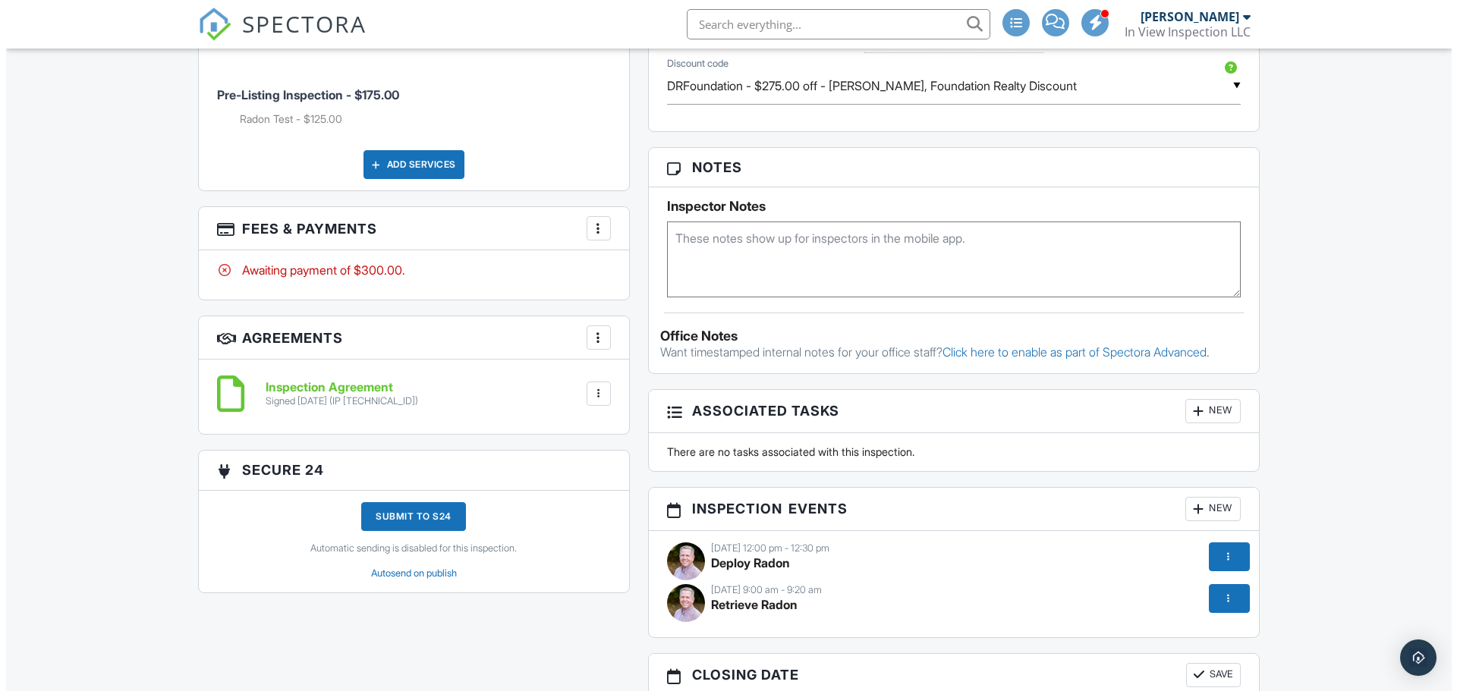
scroll to position [911, 0]
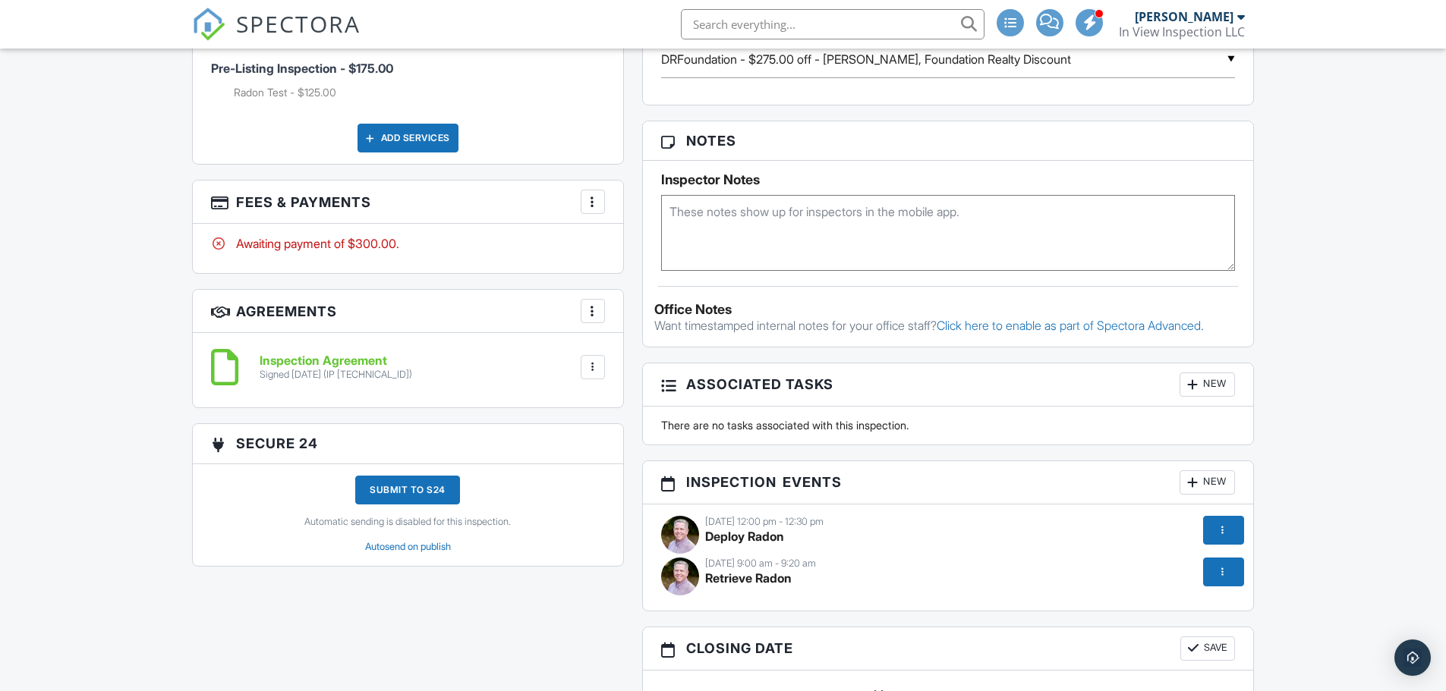
click at [598, 201] on div at bounding box center [592, 201] width 15 height 15
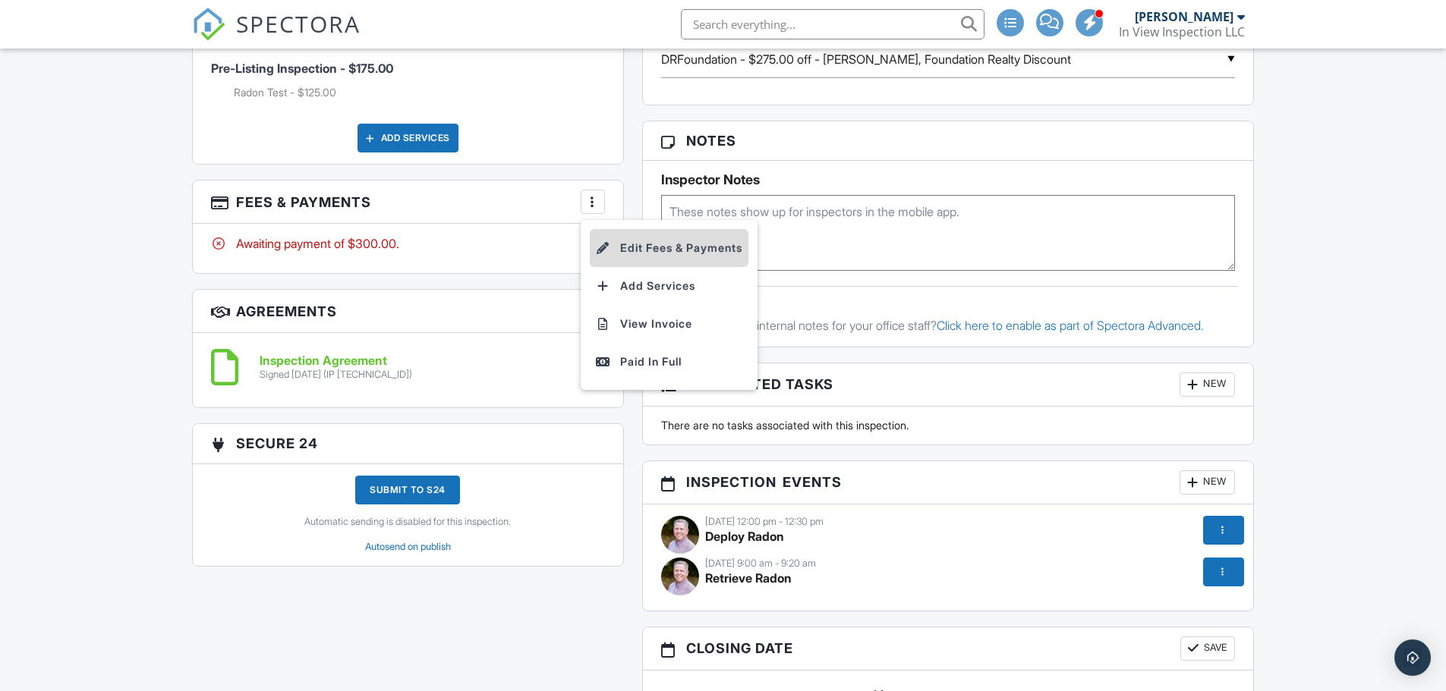
click at [654, 250] on li "Edit Fees & Payments" at bounding box center [669, 248] width 159 height 38
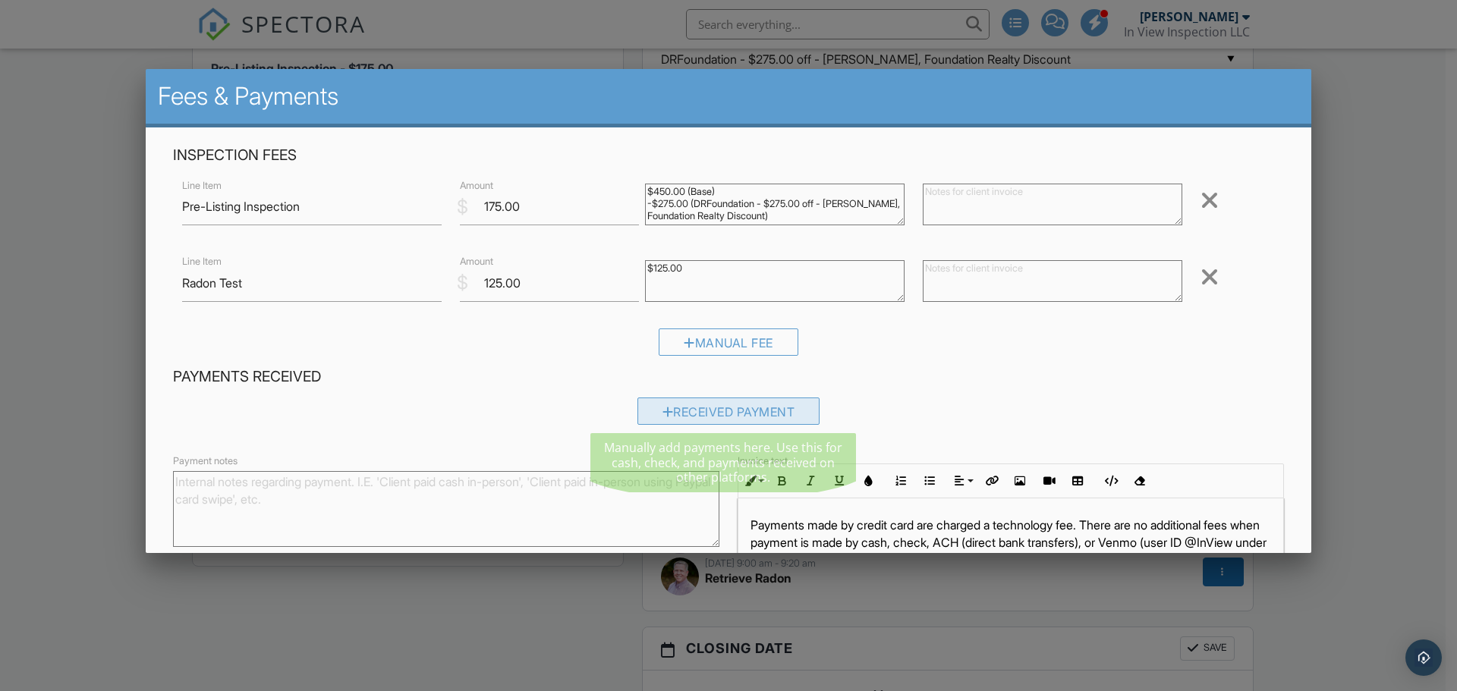
click at [697, 412] on div "Received Payment" at bounding box center [729, 411] width 183 height 27
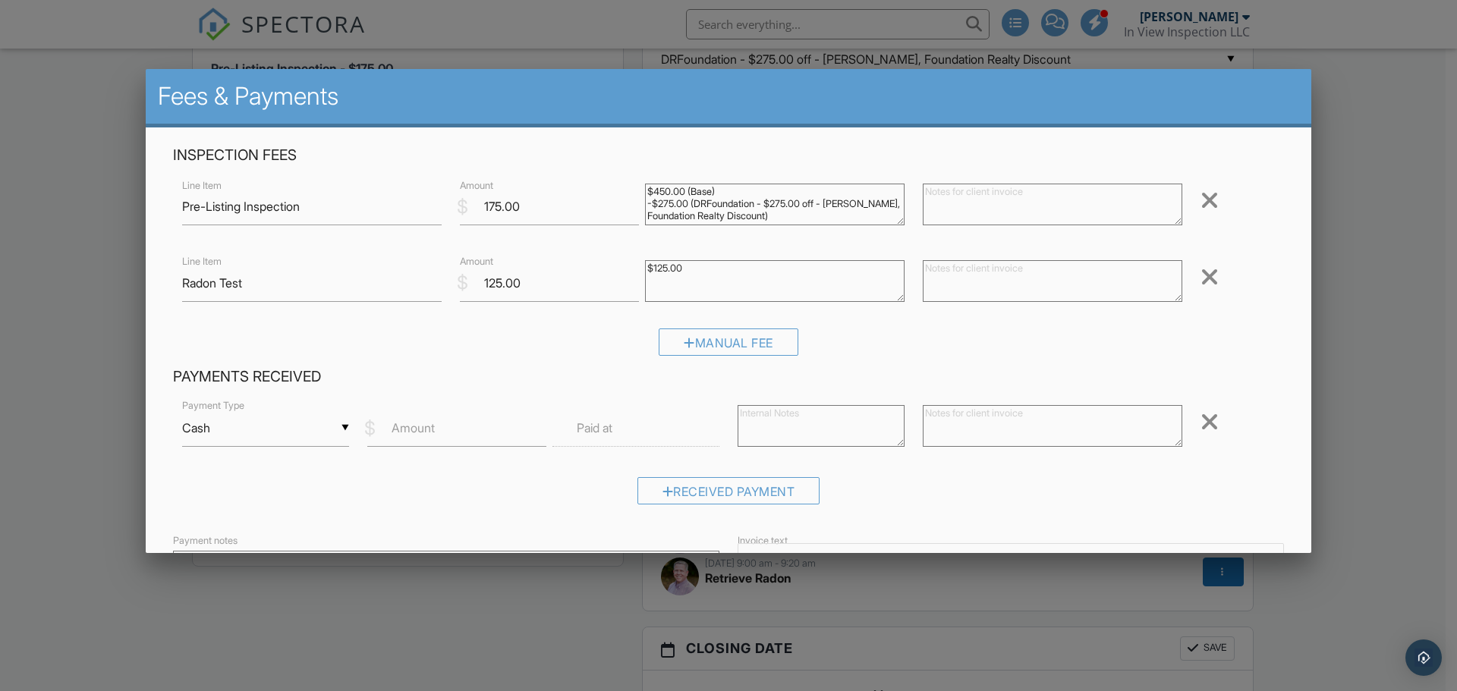
click at [253, 427] on div "▼ Cash Cash Check On-Site Card Other Cash Check On-Site Card Other" at bounding box center [265, 428] width 167 height 37
drag, startPoint x: 256, startPoint y: 510, endPoint x: 278, endPoint y: 485, distance: 33.3
click at [256, 509] on span "Check" at bounding box center [264, 503] width 141 height 38
type input "Check"
click at [438, 427] on input "Amount" at bounding box center [456, 428] width 179 height 37
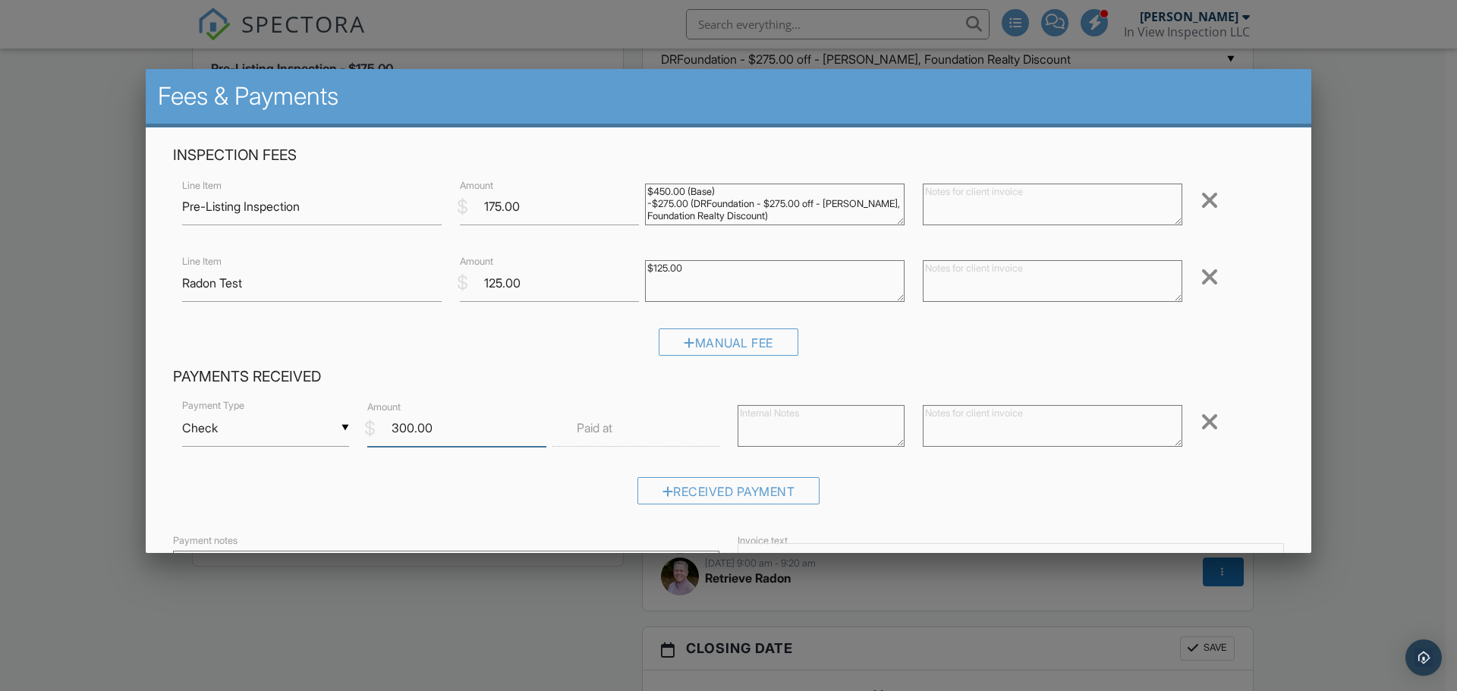
type input "300.00"
click at [581, 430] on label "Paid at" at bounding box center [595, 428] width 36 height 17
click at [611, 424] on label "Paid at" at bounding box center [595, 428] width 36 height 17
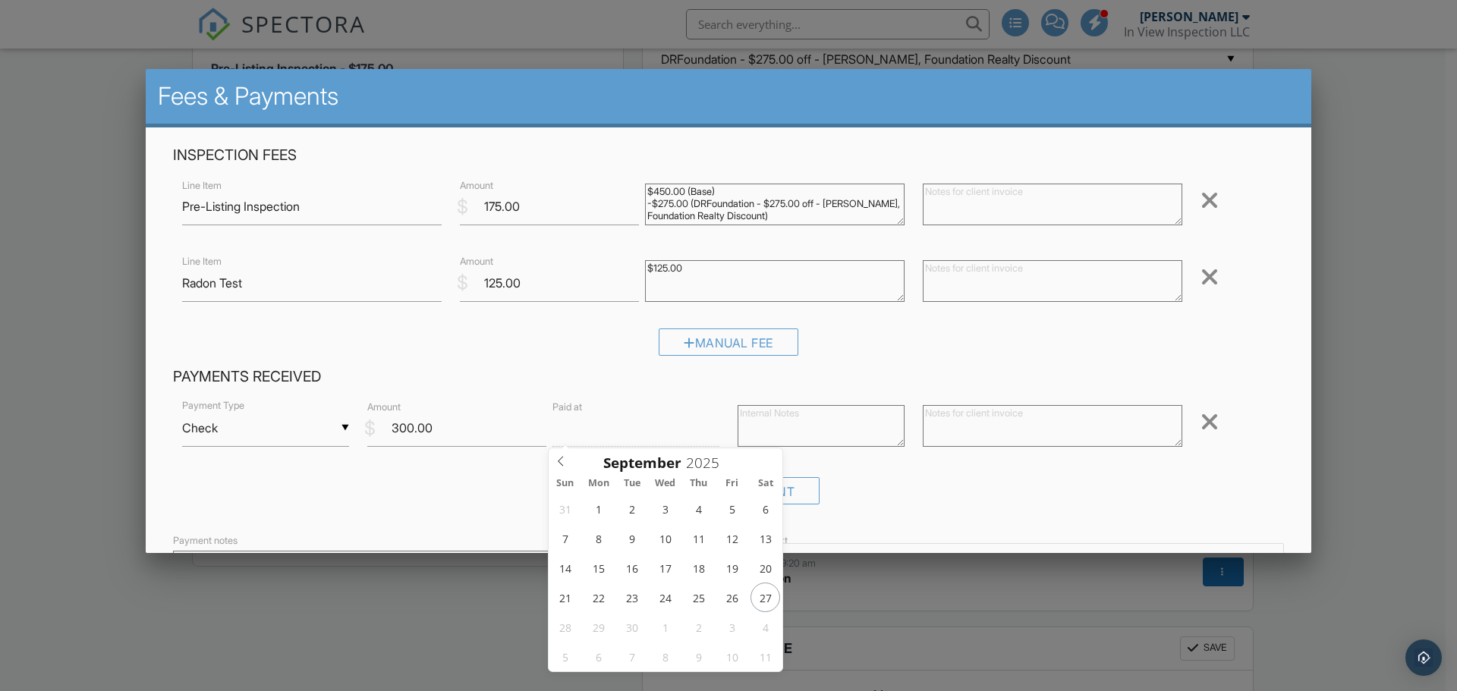
click at [638, 428] on input "text" at bounding box center [636, 428] width 167 height 37
type input "09/26/2025 12:00 PM"
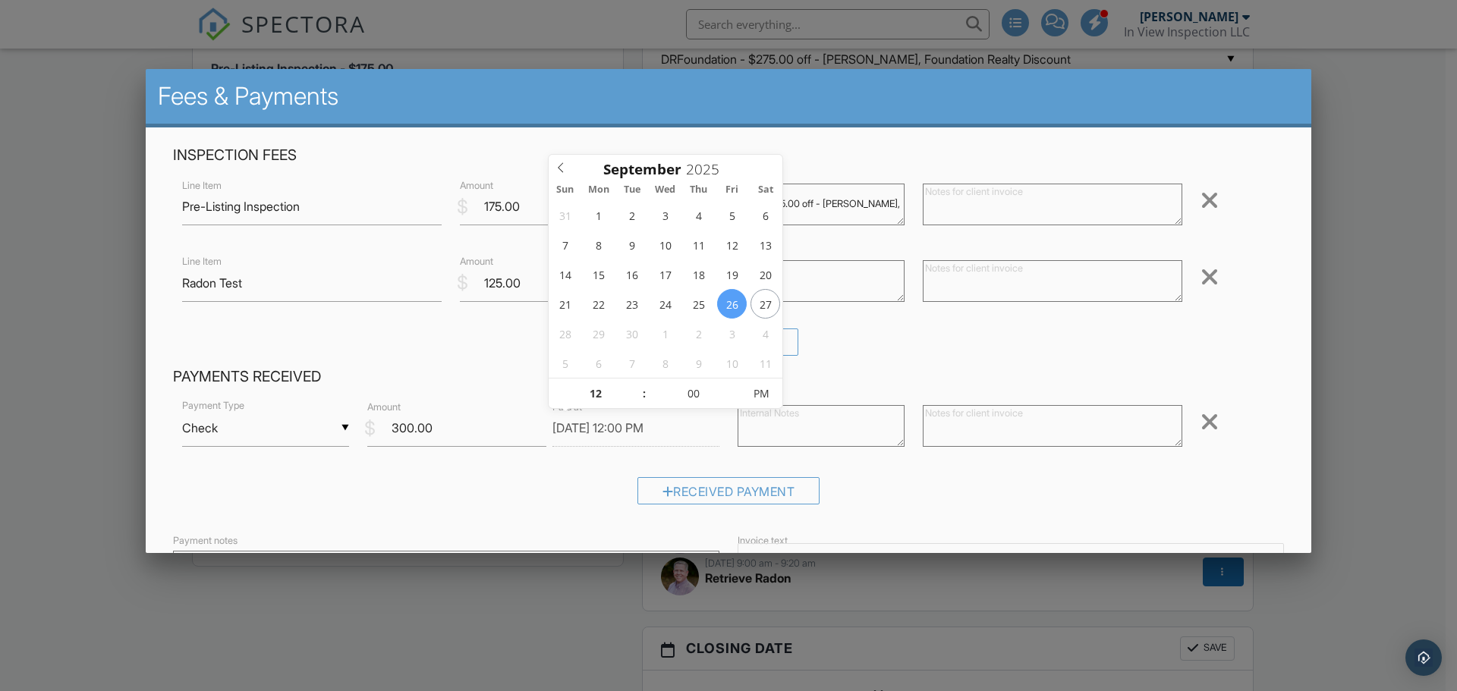
click at [911, 357] on div "Manual Fee" at bounding box center [728, 348] width 1111 height 39
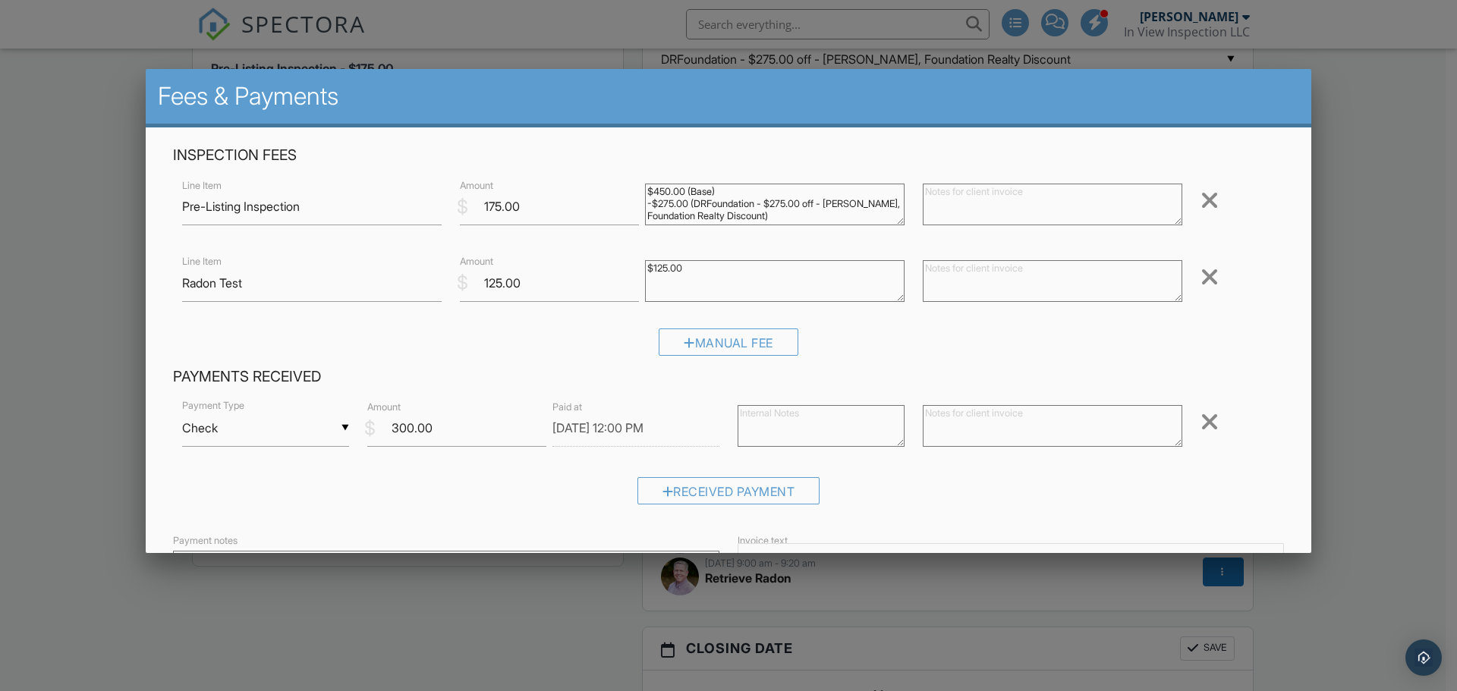
click at [971, 429] on textarea at bounding box center [1053, 426] width 260 height 42
drag, startPoint x: 1004, startPoint y: 416, endPoint x: 915, endPoint y: 414, distance: 89.6
click at [915, 414] on div "Check #3212" at bounding box center [1053, 428] width 278 height 61
type textarea "Check #3212"
click at [1167, 494] on div "Received Payment" at bounding box center [728, 496] width 1111 height 39
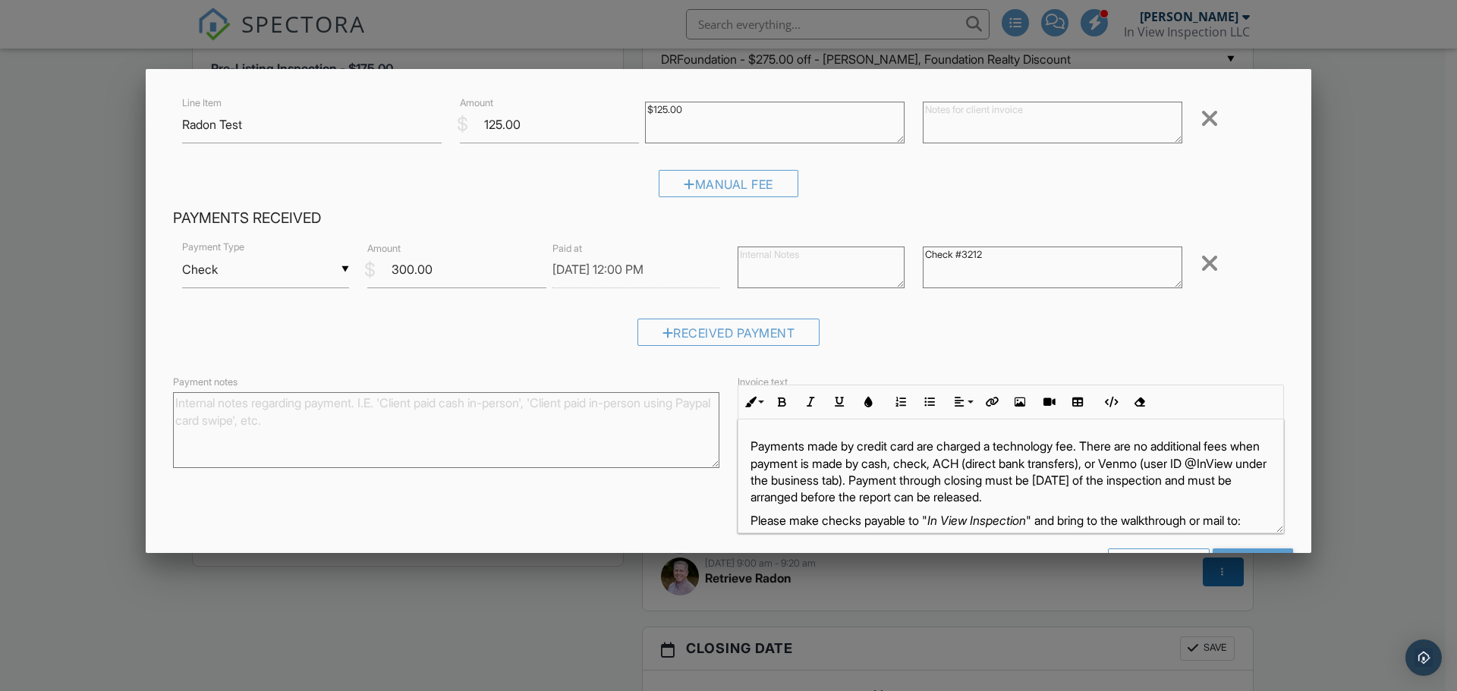
scroll to position [211, 0]
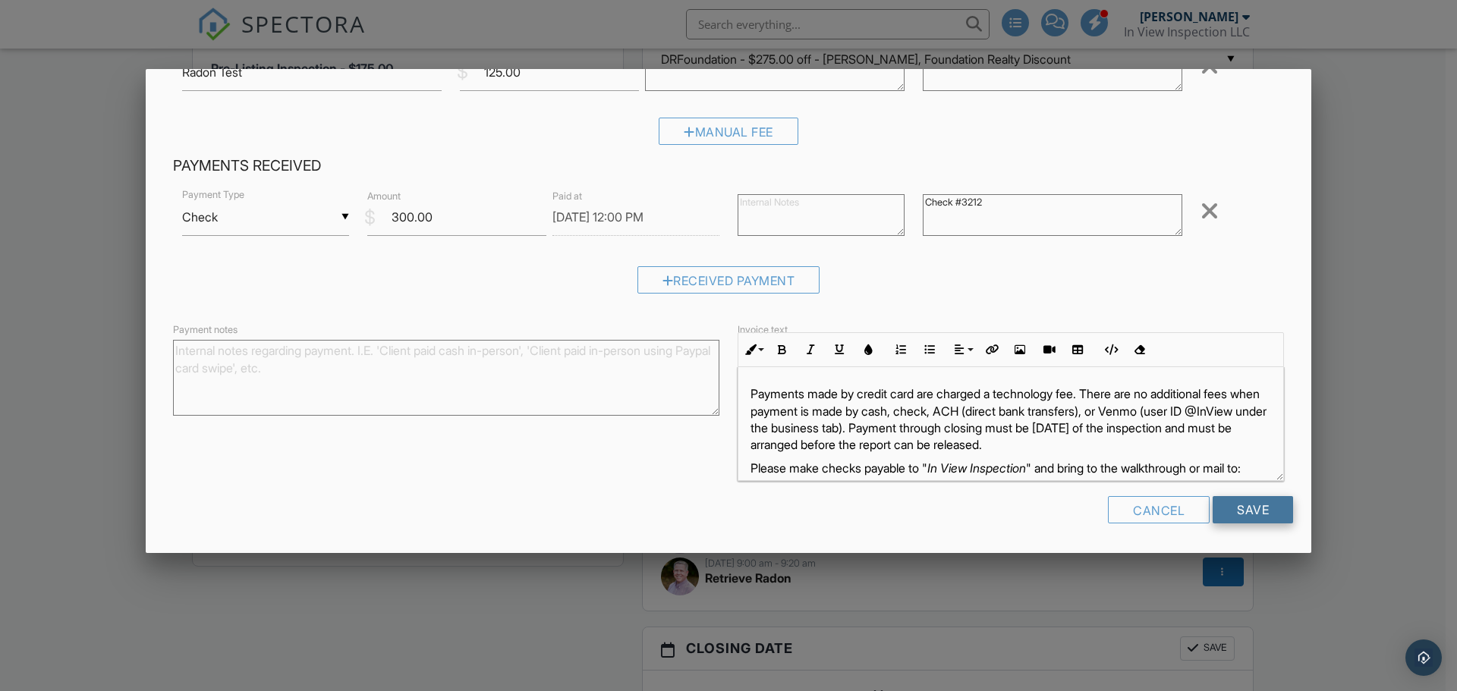
click at [1246, 510] on input "Save" at bounding box center [1253, 509] width 80 height 27
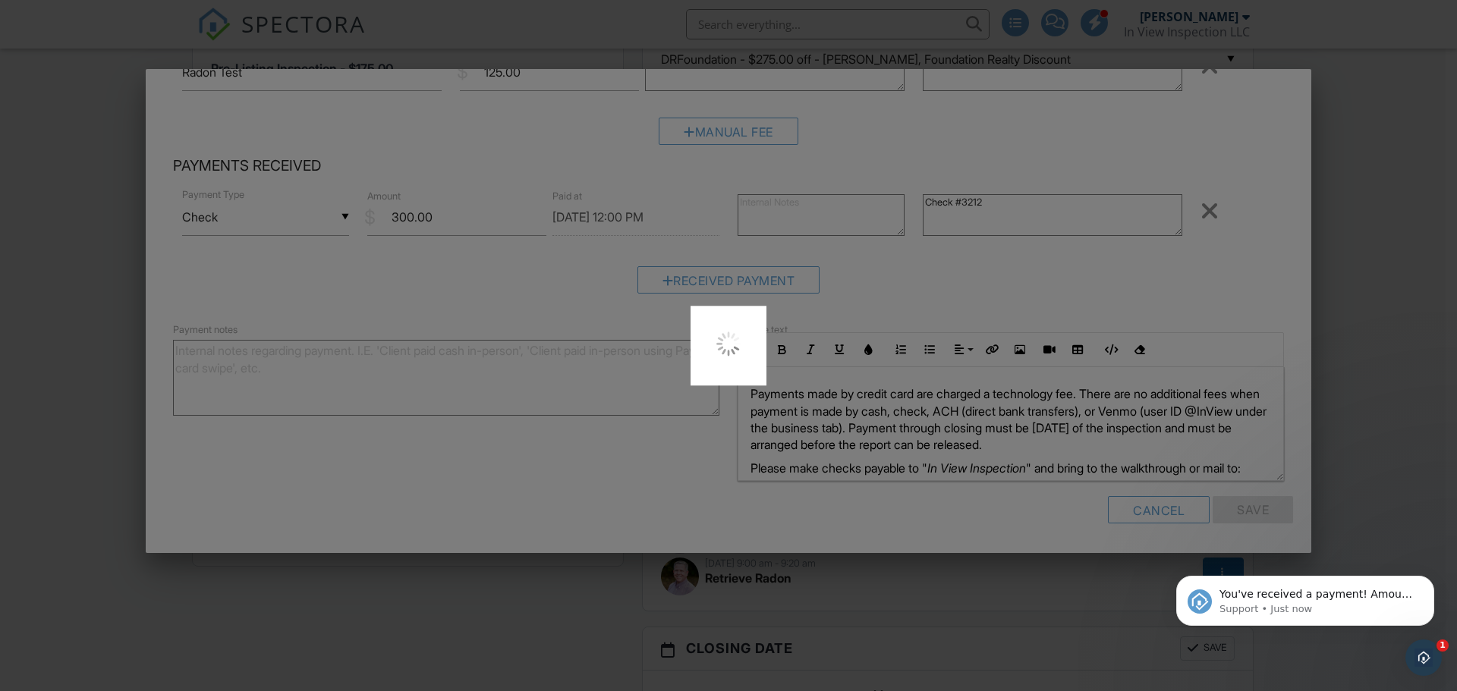
scroll to position [0, 0]
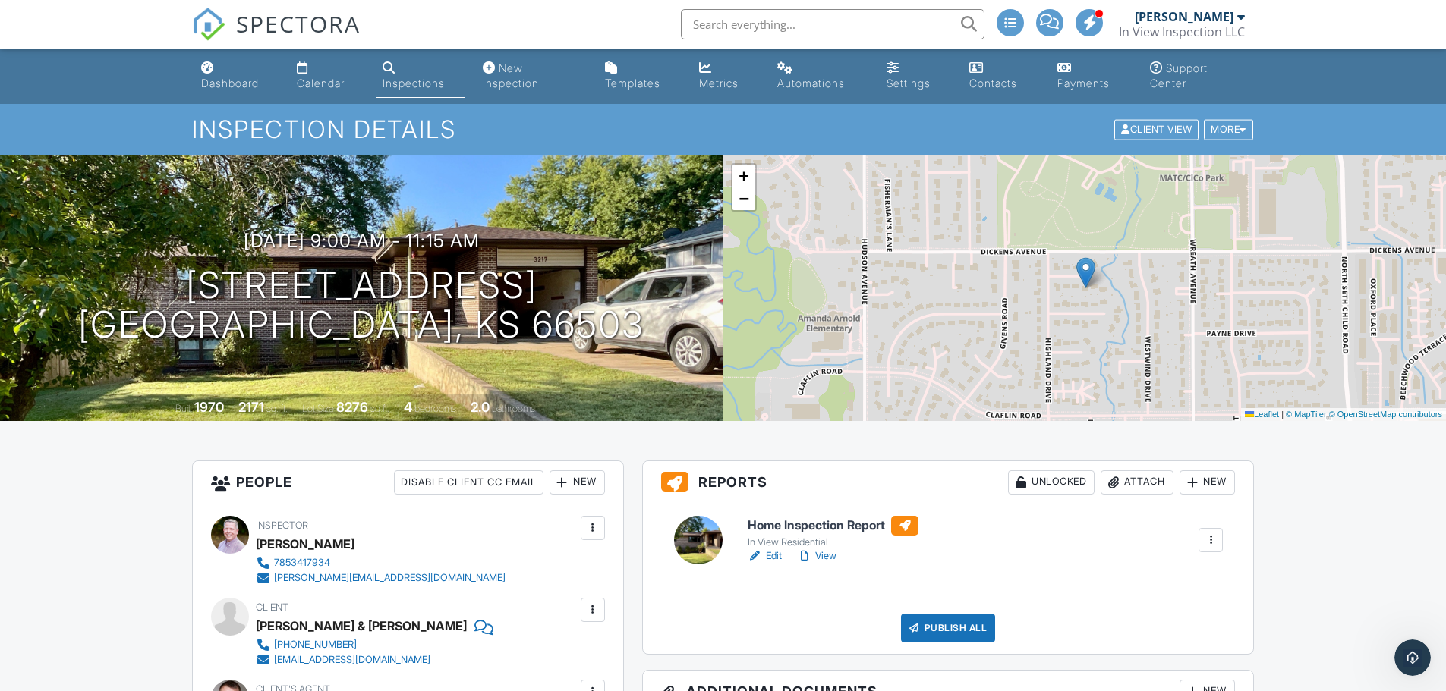
click at [231, 81] on div "Dashboard" at bounding box center [230, 83] width 58 height 13
